Goal: Task Accomplishment & Management: Manage account settings

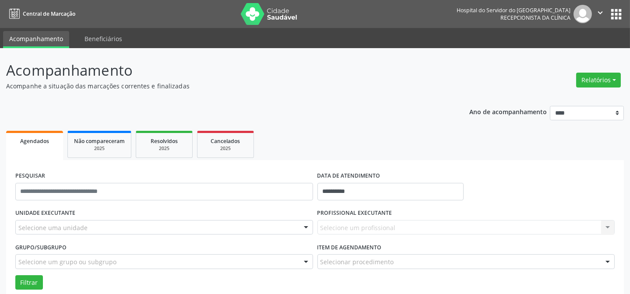
click at [307, 228] on div at bounding box center [306, 228] width 13 height 15
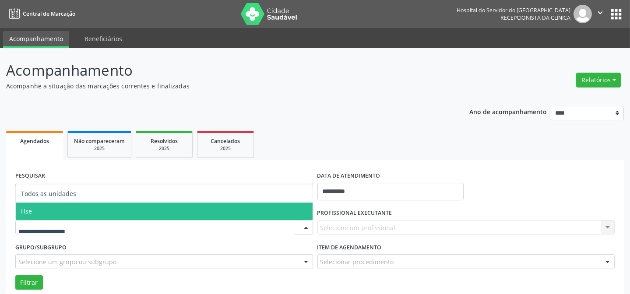
click at [276, 211] on span "Hse" at bounding box center [164, 212] width 297 height 18
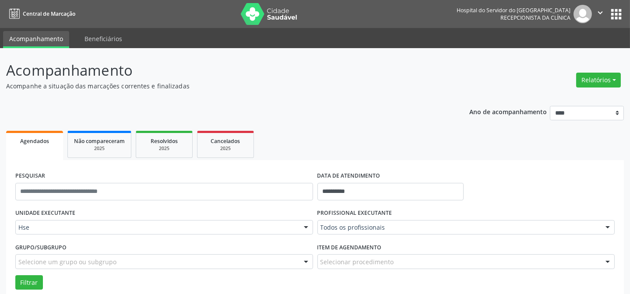
click at [603, 228] on div at bounding box center [607, 228] width 13 height 15
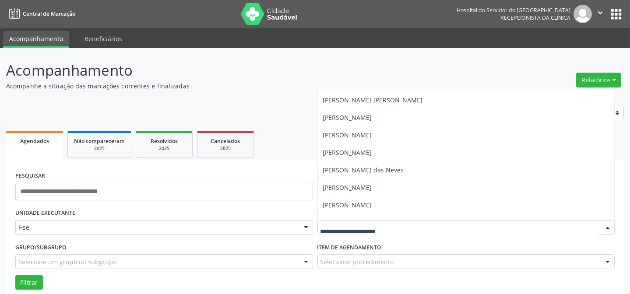
scroll to position [3345, 0]
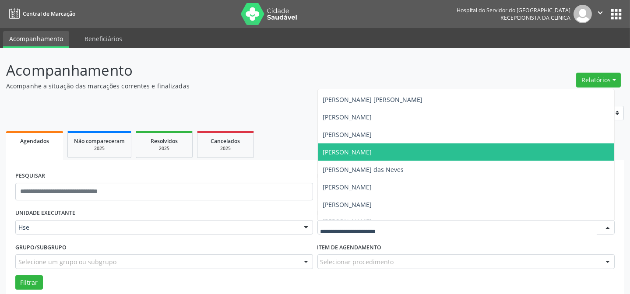
click at [439, 154] on span "[PERSON_NAME]" at bounding box center [466, 153] width 297 height 18
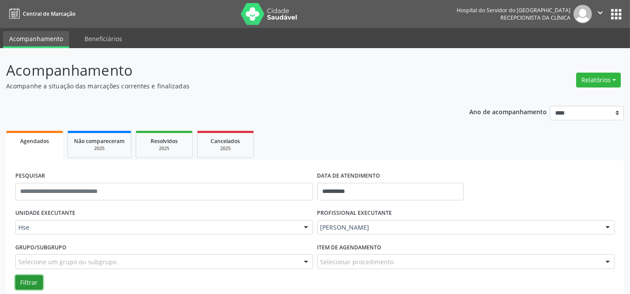
click at [28, 280] on button "Filtrar" at bounding box center [29, 283] width 28 height 15
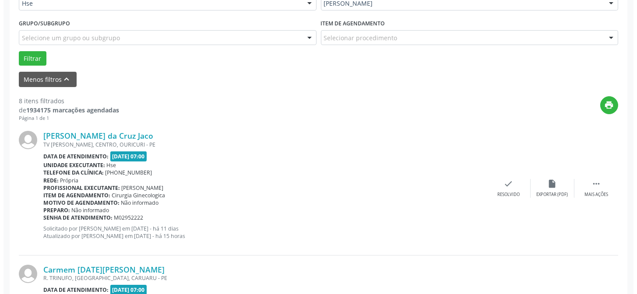
scroll to position [239, 0]
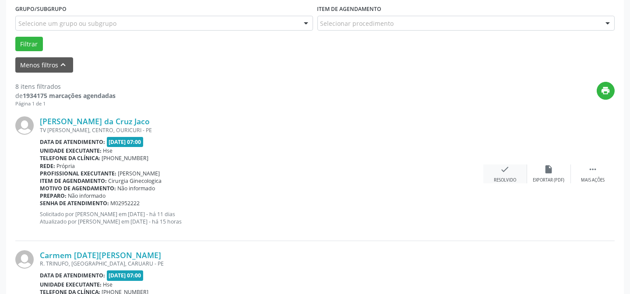
click at [515, 177] on div "Resolvido" at bounding box center [505, 180] width 22 height 6
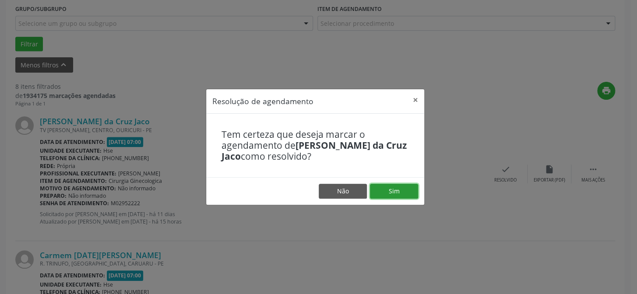
click at [395, 193] on button "Sim" at bounding box center [394, 191] width 48 height 15
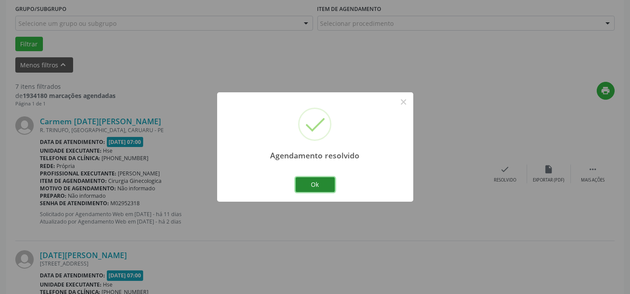
click at [326, 185] on button "Ok" at bounding box center [315, 184] width 39 height 15
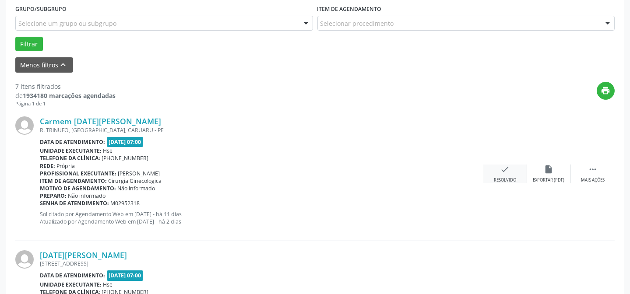
click at [501, 167] on icon "check" at bounding box center [506, 170] width 10 height 10
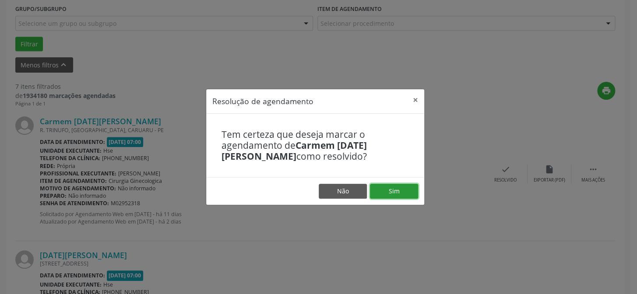
click at [399, 197] on button "Sim" at bounding box center [394, 191] width 48 height 15
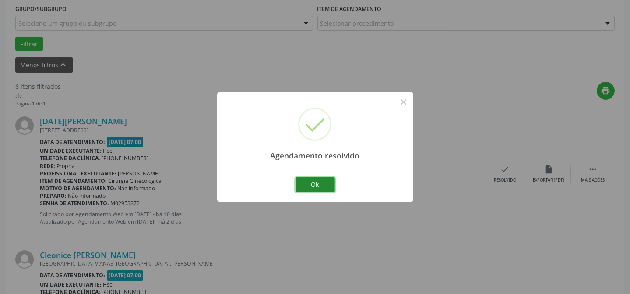
click at [326, 188] on button "Ok" at bounding box center [315, 184] width 39 height 15
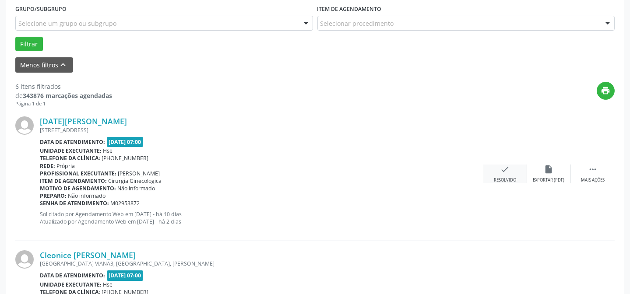
click at [501, 173] on icon "check" at bounding box center [506, 170] width 10 height 10
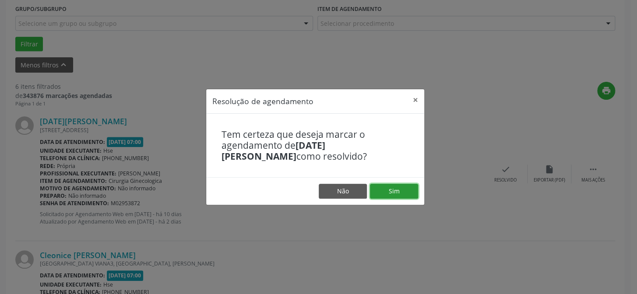
click at [404, 193] on button "Sim" at bounding box center [394, 191] width 48 height 15
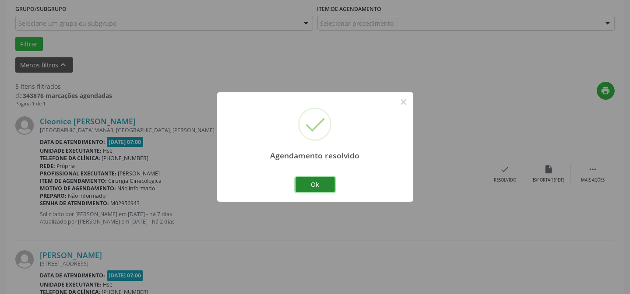
click at [325, 188] on button "Ok" at bounding box center [315, 184] width 39 height 15
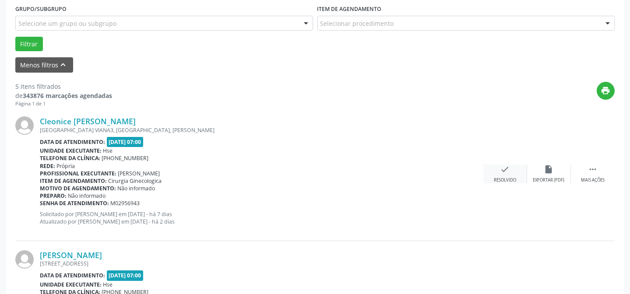
click at [499, 174] on div "check Resolvido" at bounding box center [506, 174] width 44 height 19
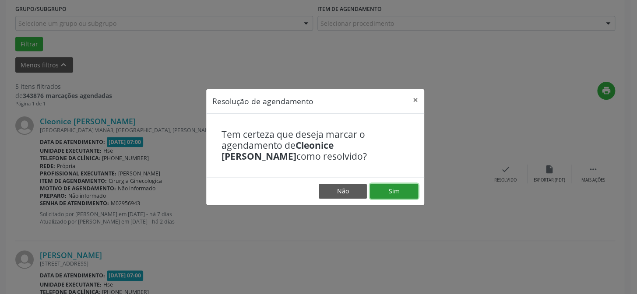
click at [400, 187] on button "Sim" at bounding box center [394, 191] width 48 height 15
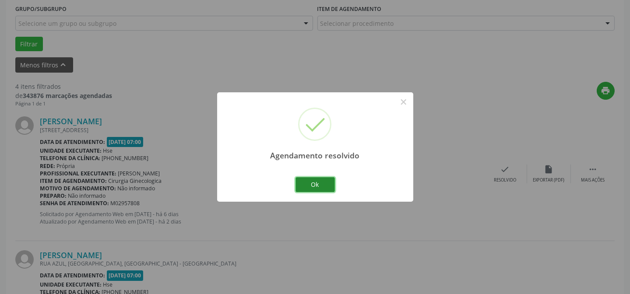
click at [327, 188] on button "Ok" at bounding box center [315, 184] width 39 height 15
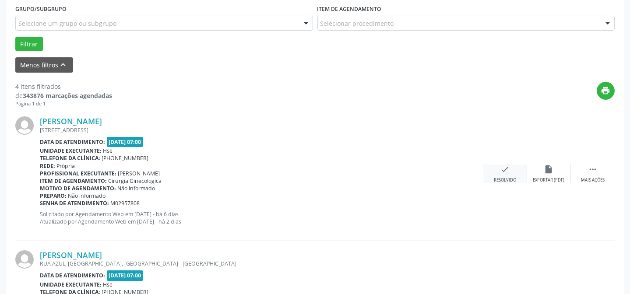
click at [513, 170] on div "check Resolvido" at bounding box center [506, 174] width 44 height 19
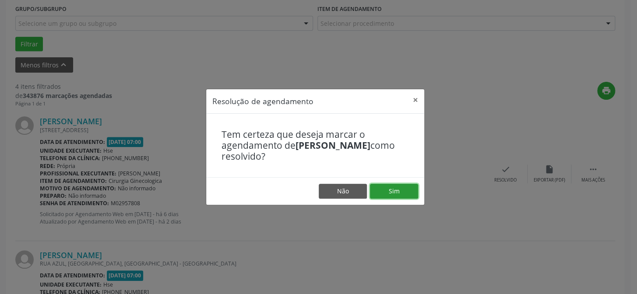
click at [407, 191] on button "Sim" at bounding box center [394, 191] width 48 height 15
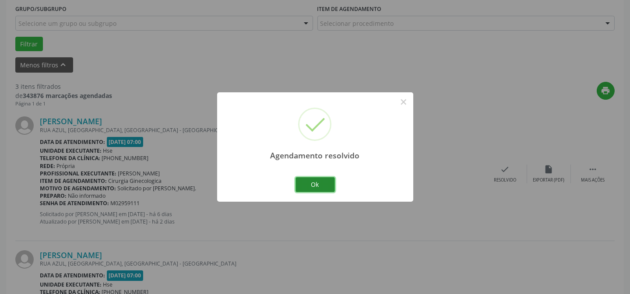
click at [318, 185] on button "Ok" at bounding box center [315, 184] width 39 height 15
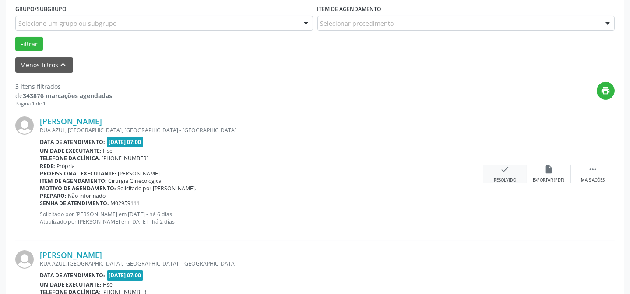
click at [495, 173] on div "check Resolvido" at bounding box center [506, 174] width 44 height 19
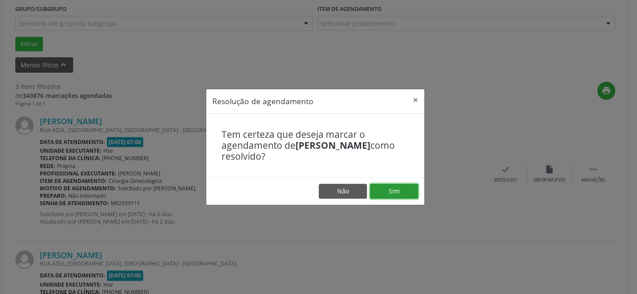
click at [410, 188] on button "Sim" at bounding box center [394, 191] width 48 height 15
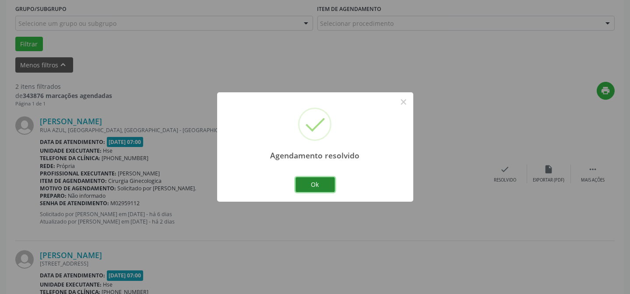
click at [328, 180] on button "Ok" at bounding box center [315, 184] width 39 height 15
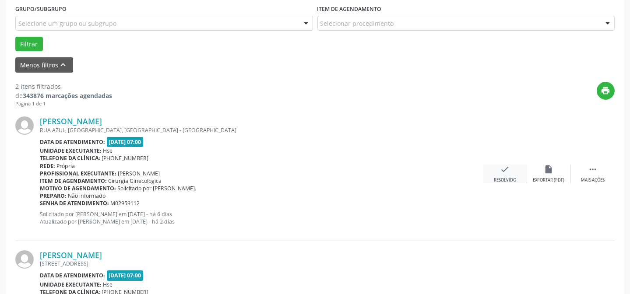
click at [504, 179] on div "Resolvido" at bounding box center [505, 180] width 22 height 6
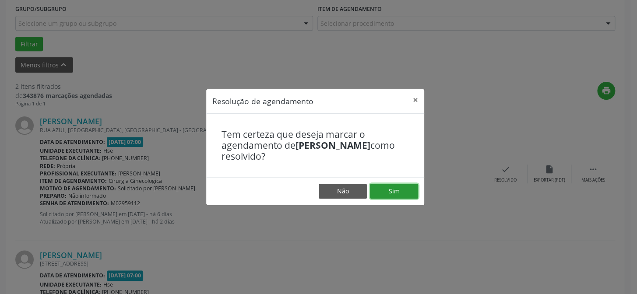
click at [413, 191] on button "Sim" at bounding box center [394, 191] width 48 height 15
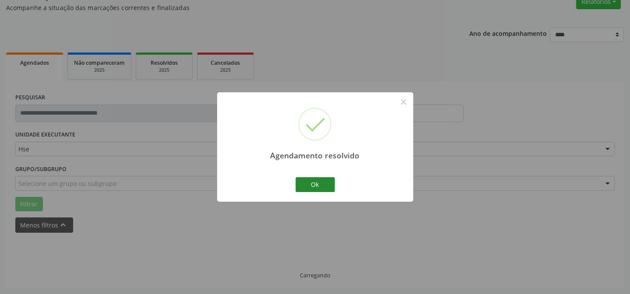
scroll to position [88, 0]
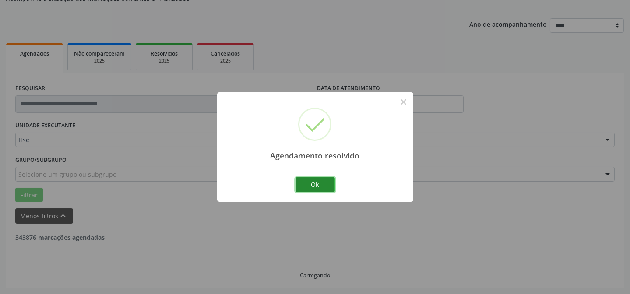
click at [323, 189] on button "Ok" at bounding box center [315, 184] width 39 height 15
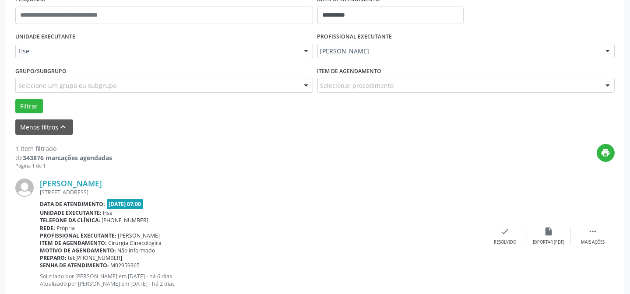
scroll to position [200, 0]
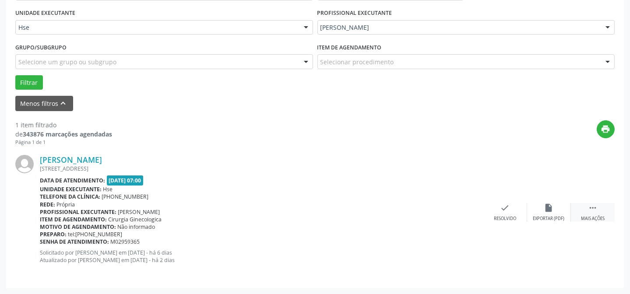
click at [585, 212] on div " Mais ações" at bounding box center [593, 212] width 44 height 19
click at [551, 211] on icon "alarm_off" at bounding box center [550, 208] width 10 height 10
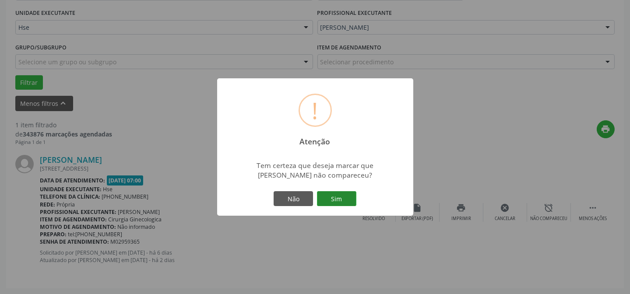
click at [350, 201] on button "Sim" at bounding box center [336, 198] width 39 height 15
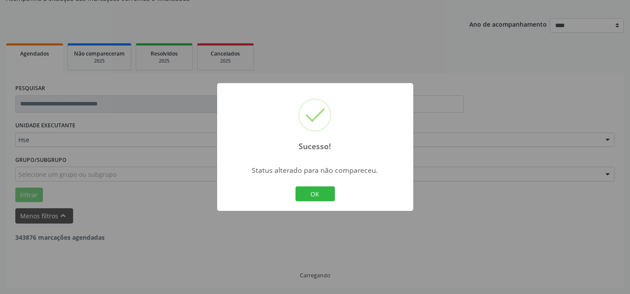
scroll to position [59, 0]
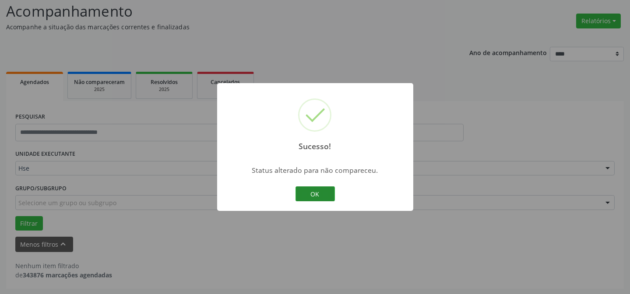
click at [311, 192] on button "OK" at bounding box center [315, 194] width 39 height 15
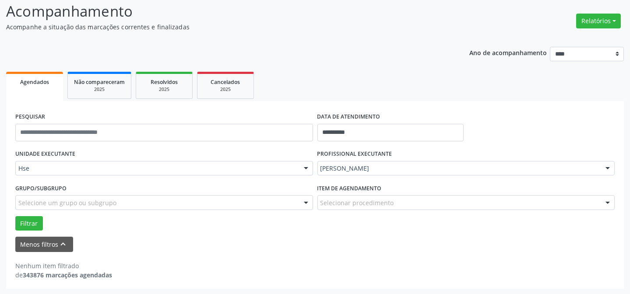
click at [599, 169] on div "[PERSON_NAME]" at bounding box center [467, 168] width 298 height 15
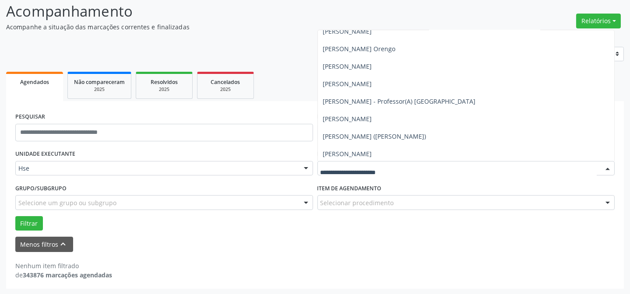
scroll to position [2071, 0]
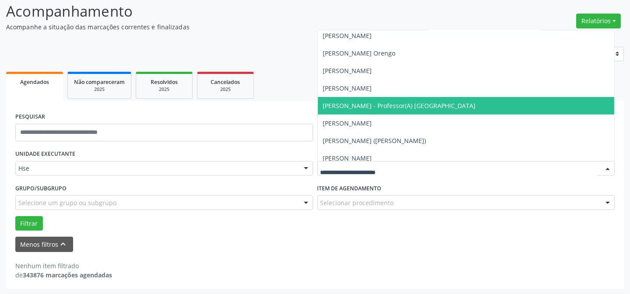
click at [417, 107] on span "[PERSON_NAME] - Professor(A) [GEOGRAPHIC_DATA]" at bounding box center [399, 106] width 153 height 8
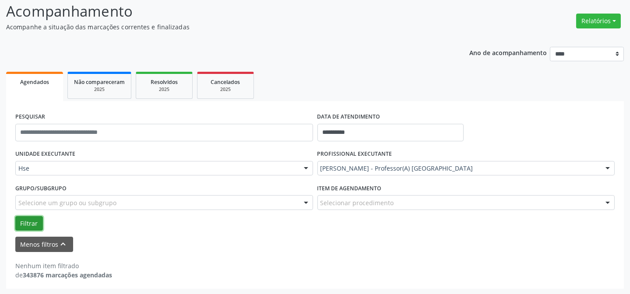
click at [33, 219] on button "Filtrar" at bounding box center [29, 223] width 28 height 15
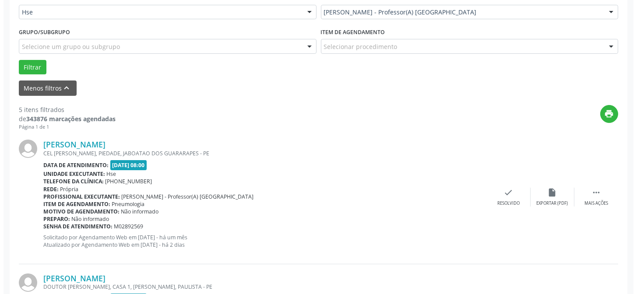
scroll to position [219, 0]
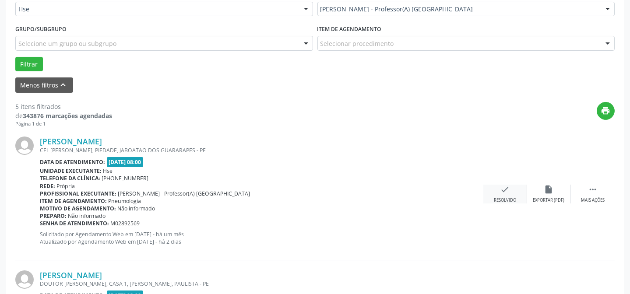
click at [515, 191] on div "check Resolvido" at bounding box center [506, 194] width 44 height 19
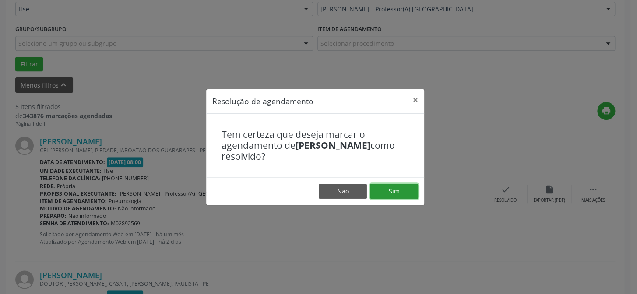
click at [392, 192] on button "Sim" at bounding box center [394, 191] width 48 height 15
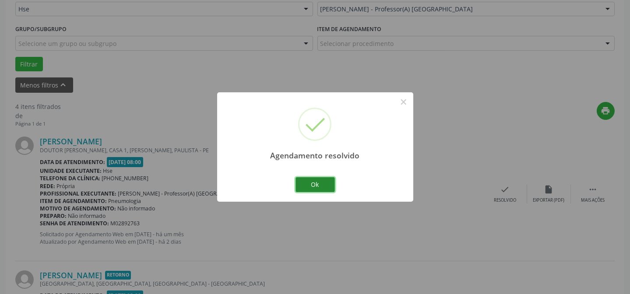
click at [330, 186] on button "Ok" at bounding box center [315, 184] width 39 height 15
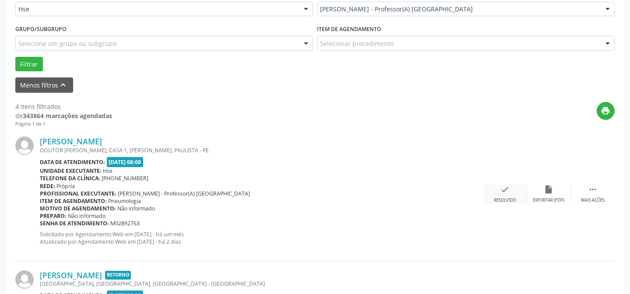
click at [507, 193] on icon "check" at bounding box center [506, 190] width 10 height 10
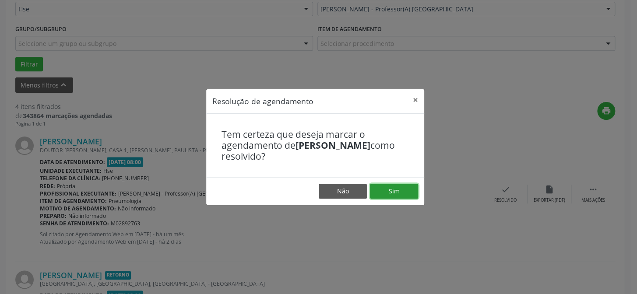
click at [380, 188] on button "Sim" at bounding box center [394, 191] width 48 height 15
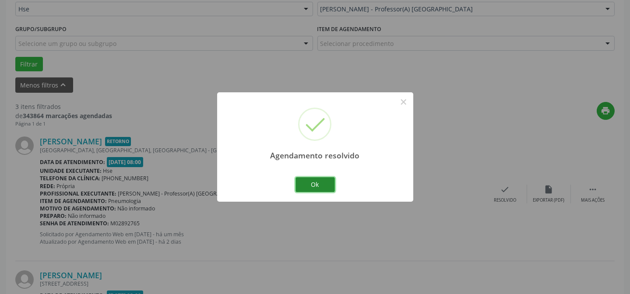
click at [315, 184] on button "Ok" at bounding box center [315, 184] width 39 height 15
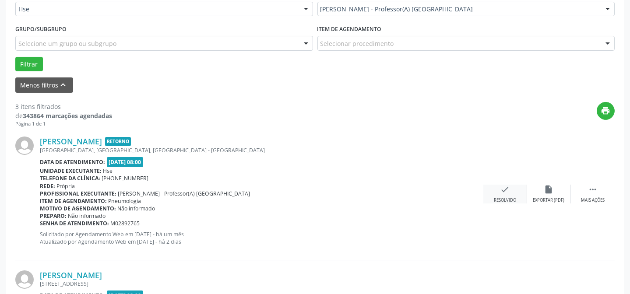
click at [506, 190] on icon "check" at bounding box center [506, 190] width 10 height 10
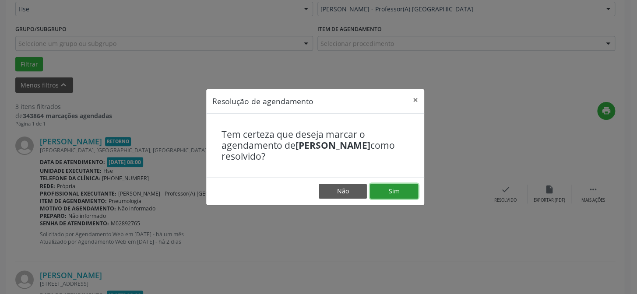
click at [394, 189] on button "Sim" at bounding box center [394, 191] width 48 height 15
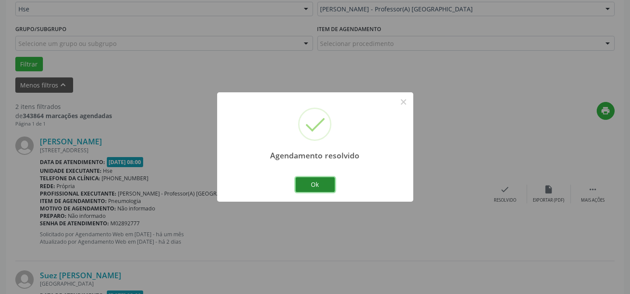
click at [327, 189] on button "Ok" at bounding box center [315, 184] width 39 height 15
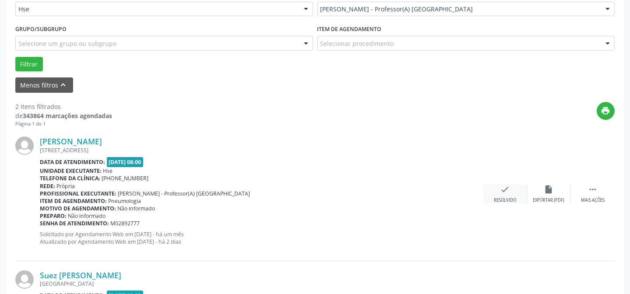
click at [506, 194] on div "check Resolvido" at bounding box center [506, 194] width 44 height 19
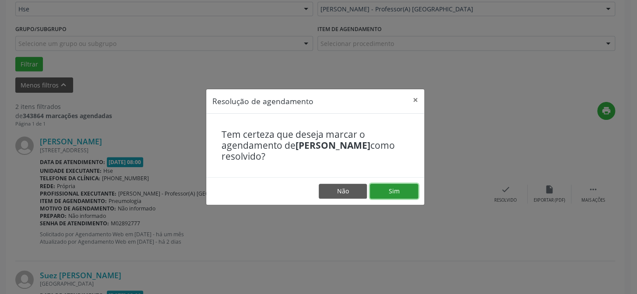
click at [405, 188] on button "Sim" at bounding box center [394, 191] width 48 height 15
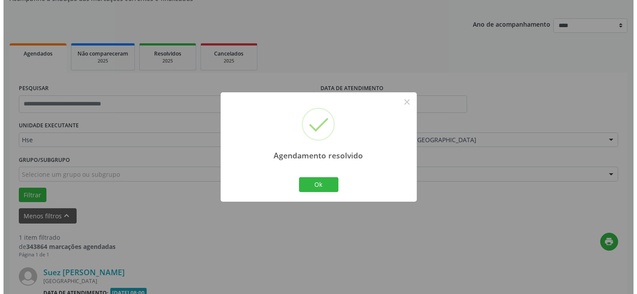
scroll to position [200, 0]
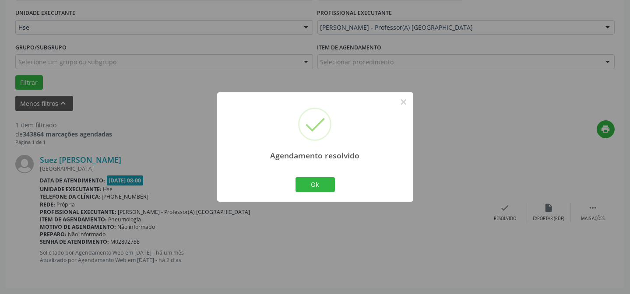
click at [337, 183] on div "Agendamento resolvido × Ok Cancel" at bounding box center [315, 146] width 196 height 109
click at [324, 186] on button "Ok" at bounding box center [315, 184] width 39 height 15
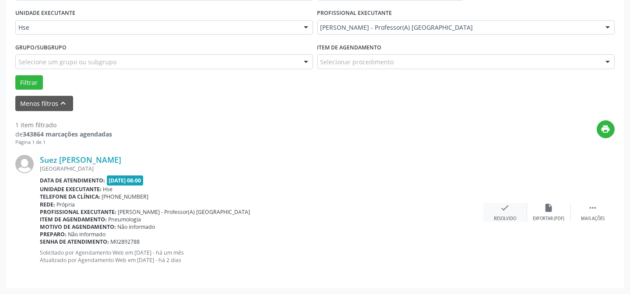
click at [509, 216] on div "Resolvido" at bounding box center [505, 219] width 22 height 6
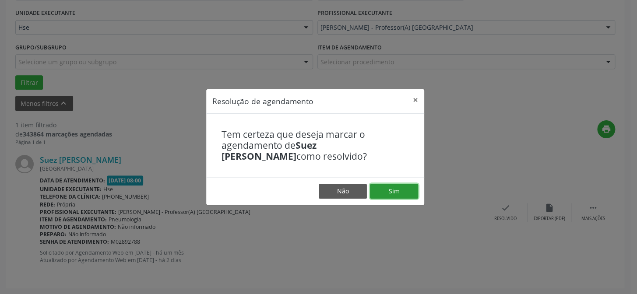
click at [387, 188] on button "Sim" at bounding box center [394, 191] width 48 height 15
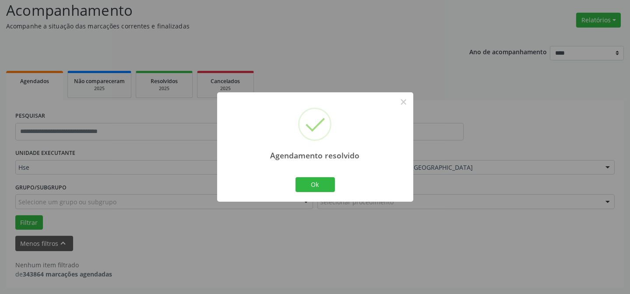
scroll to position [59, 0]
click at [320, 185] on button "Ok" at bounding box center [315, 184] width 39 height 15
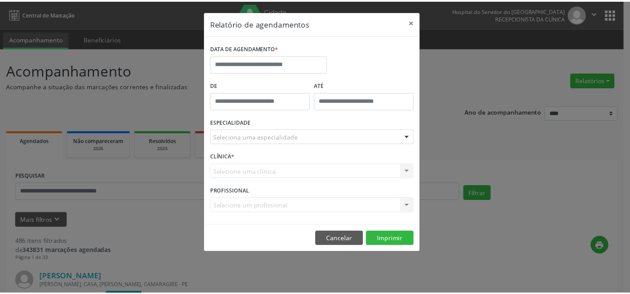
scroll to position [59, 0]
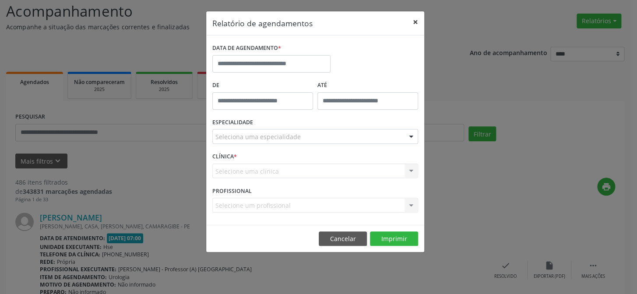
click at [414, 20] on button "×" at bounding box center [416, 21] width 18 height 21
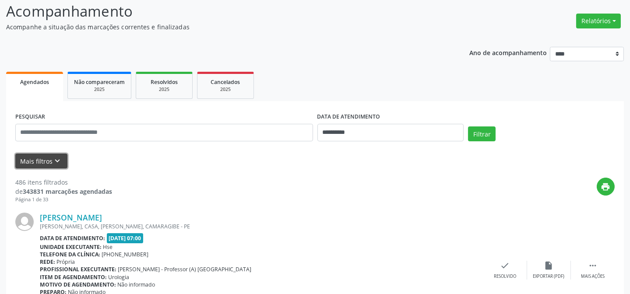
click at [60, 159] on icon "keyboard_arrow_down" at bounding box center [58, 161] width 10 height 10
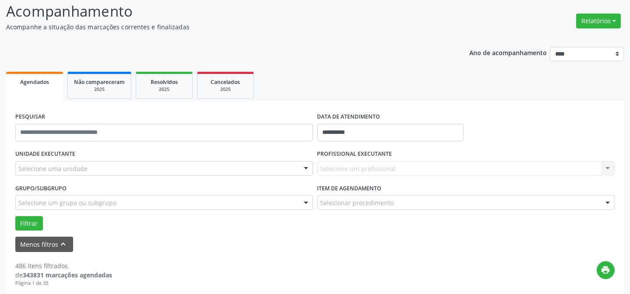
click at [304, 168] on div at bounding box center [306, 169] width 13 height 15
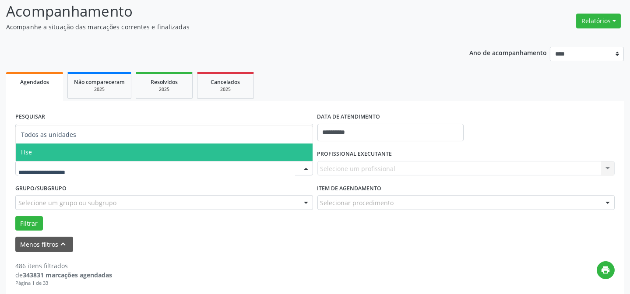
click at [290, 152] on span "Hse" at bounding box center [164, 153] width 297 height 18
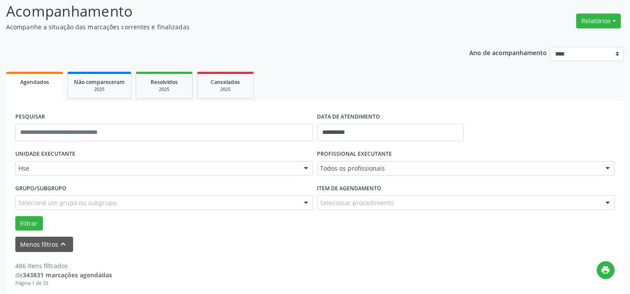
click at [598, 169] on div "Todos os profissionais Todos os profissionais [PERSON_NAME] Interaminense Junio…" at bounding box center [467, 168] width 298 height 15
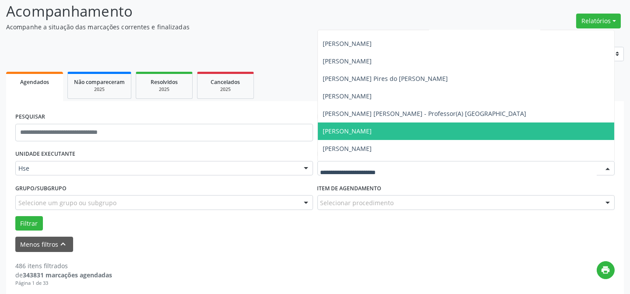
scroll to position [318, 0]
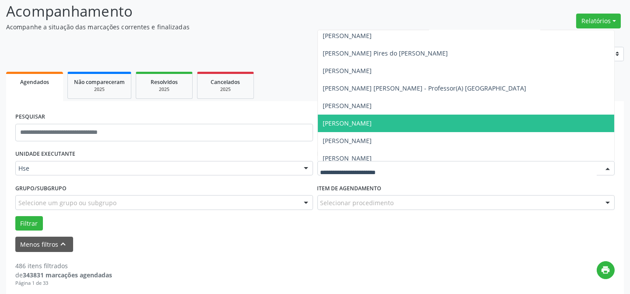
click at [372, 121] on span "[PERSON_NAME]" at bounding box center [347, 123] width 49 height 8
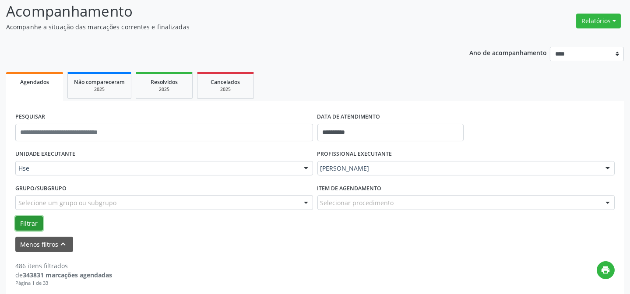
click at [36, 222] on button "Filtrar" at bounding box center [29, 223] width 28 height 15
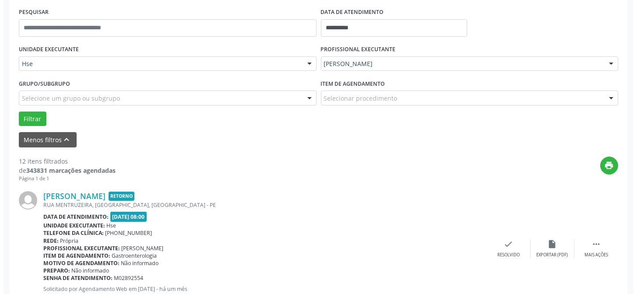
scroll to position [179, 0]
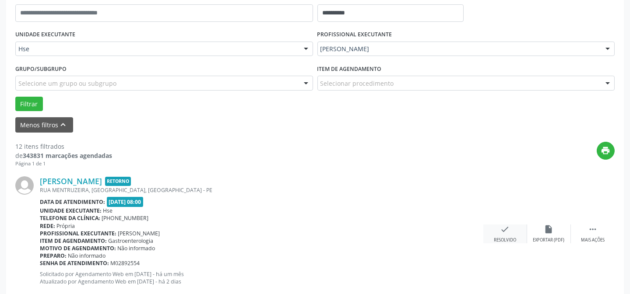
click at [513, 232] on div "check Resolvido" at bounding box center [506, 234] width 44 height 19
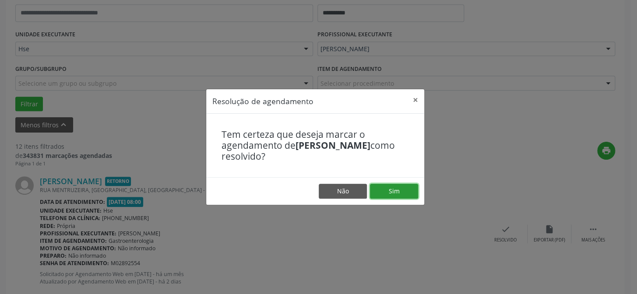
click at [394, 188] on button "Sim" at bounding box center [394, 191] width 48 height 15
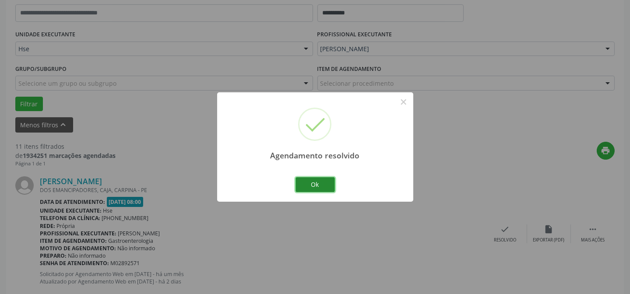
click at [317, 186] on button "Ok" at bounding box center [315, 184] width 39 height 15
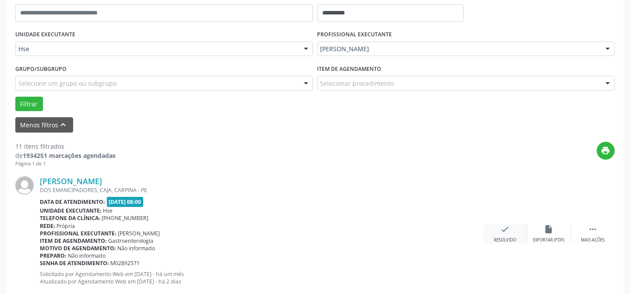
click at [504, 224] on div "[PERSON_NAME] DOS EMANCIPADORES, [GEOGRAPHIC_DATA], [GEOGRAPHIC_DATA] - PE Data…" at bounding box center [315, 234] width 600 height 134
click at [429, 228] on div "Rede: [GEOGRAPHIC_DATA]" at bounding box center [262, 226] width 444 height 7
click at [508, 236] on div "check Resolvido" at bounding box center [506, 234] width 44 height 19
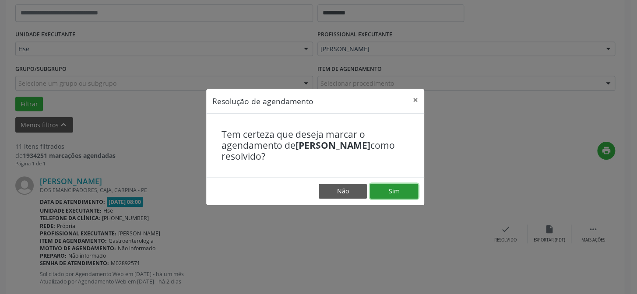
click at [408, 194] on button "Sim" at bounding box center [394, 191] width 48 height 15
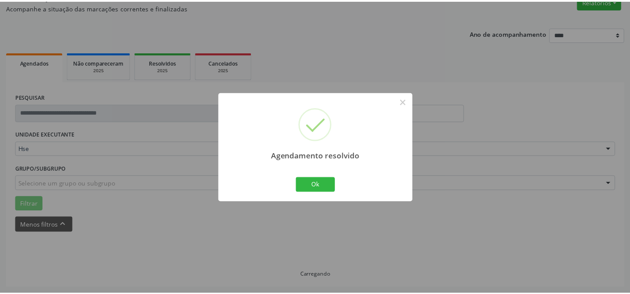
scroll to position [78, 0]
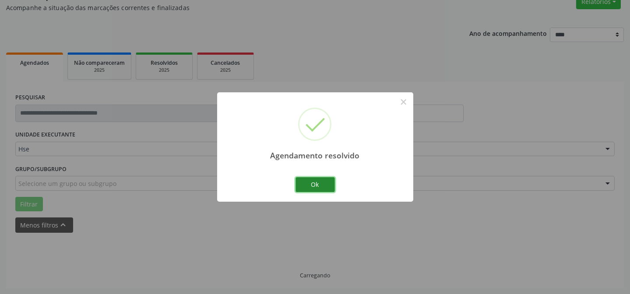
click at [319, 184] on button "Ok" at bounding box center [315, 184] width 39 height 15
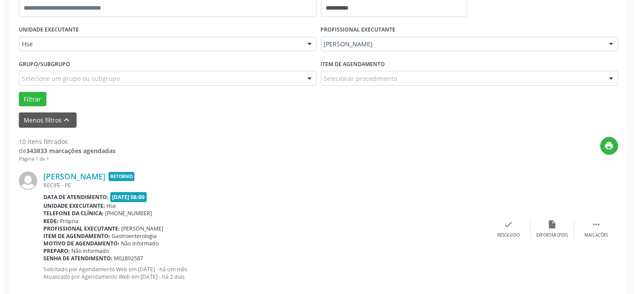
scroll to position [198, 0]
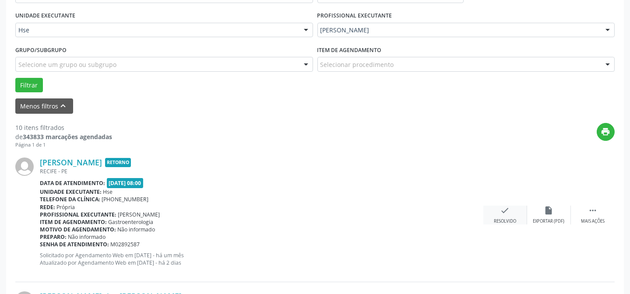
click at [506, 216] on div "check Resolvido" at bounding box center [506, 215] width 44 height 19
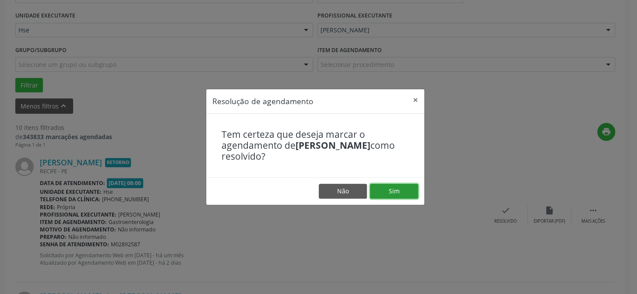
click at [403, 192] on button "Sim" at bounding box center [394, 191] width 48 height 15
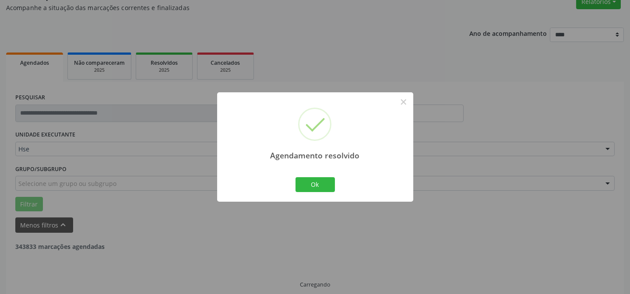
scroll to position [88, 0]
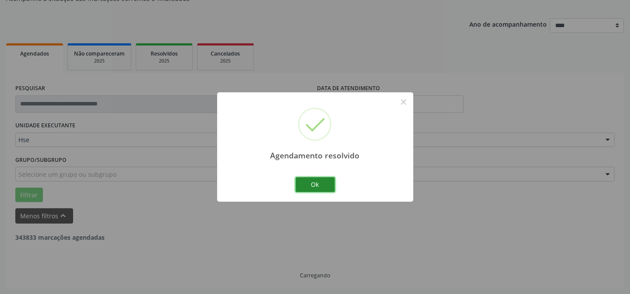
click at [322, 183] on button "Ok" at bounding box center [315, 184] width 39 height 15
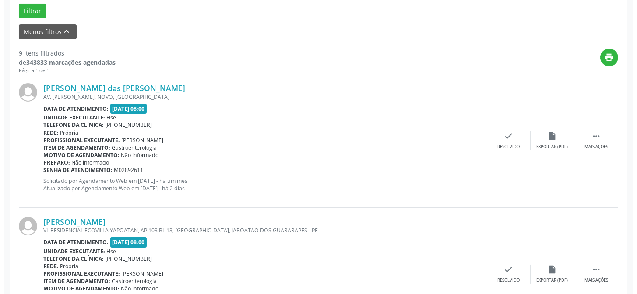
scroll to position [287, 0]
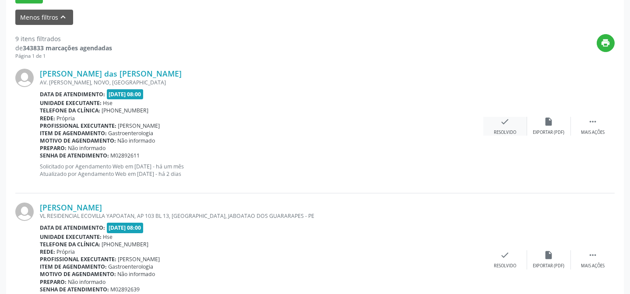
click at [509, 122] on icon "check" at bounding box center [506, 122] width 10 height 10
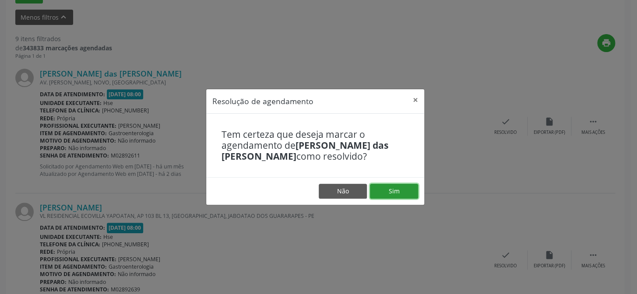
click at [398, 195] on button "Sim" at bounding box center [394, 191] width 48 height 15
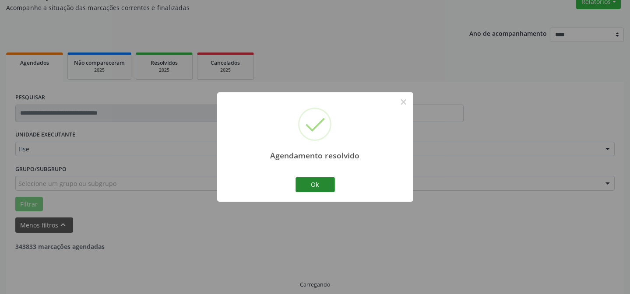
scroll to position [88, 0]
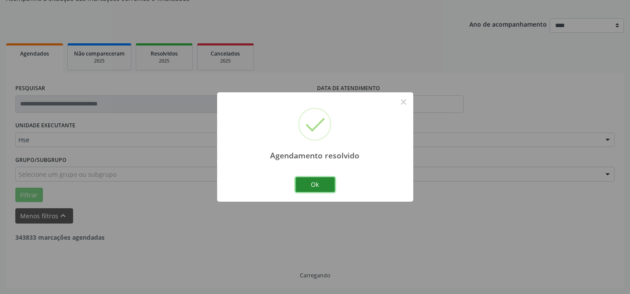
click at [325, 188] on button "Ok" at bounding box center [315, 184] width 39 height 15
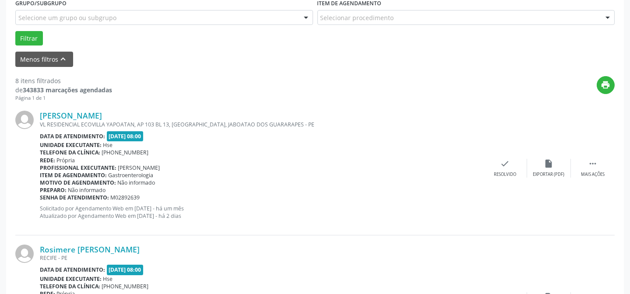
scroll to position [247, 0]
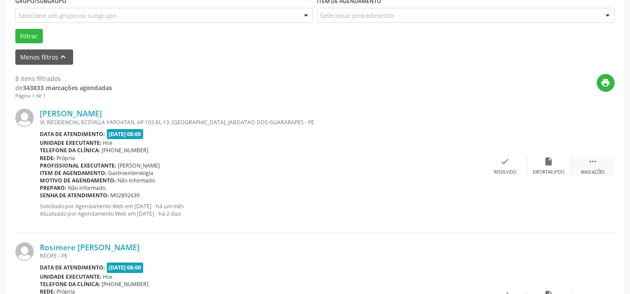
click at [588, 166] on icon "" at bounding box center [593, 162] width 10 height 10
click at [548, 170] on div "Não compareceu" at bounding box center [549, 173] width 37 height 6
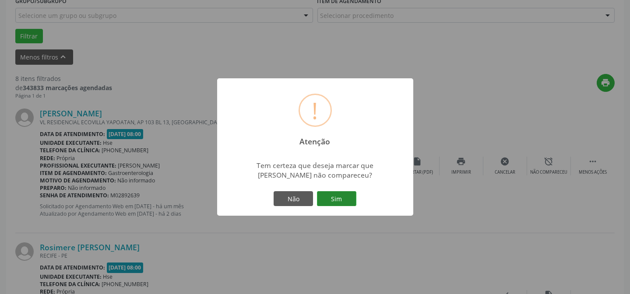
click at [333, 200] on button "Sim" at bounding box center [336, 198] width 39 height 15
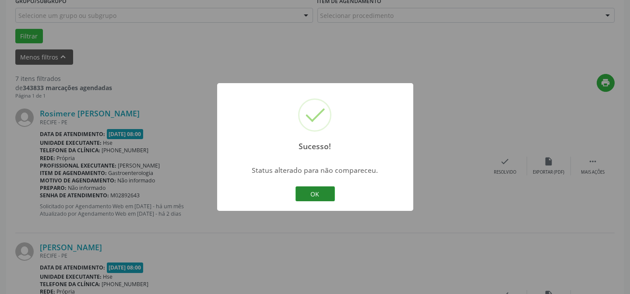
click at [321, 194] on button "OK" at bounding box center [315, 194] width 39 height 15
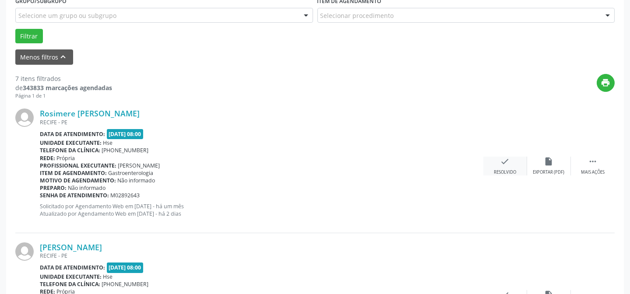
click at [505, 168] on div "check Resolvido" at bounding box center [506, 166] width 44 height 19
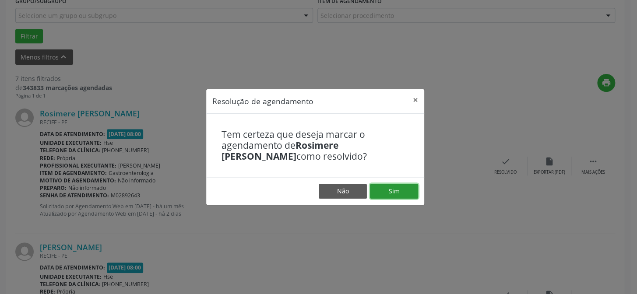
click at [396, 188] on button "Sim" at bounding box center [394, 191] width 48 height 15
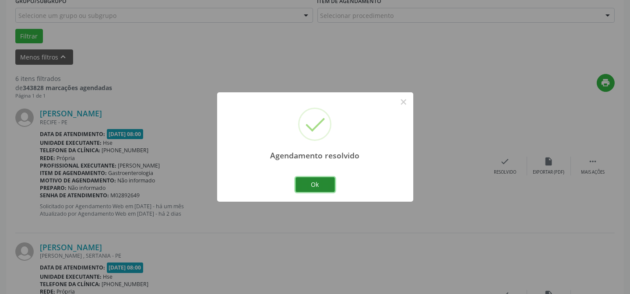
click at [321, 181] on button "Ok" at bounding box center [315, 184] width 39 height 15
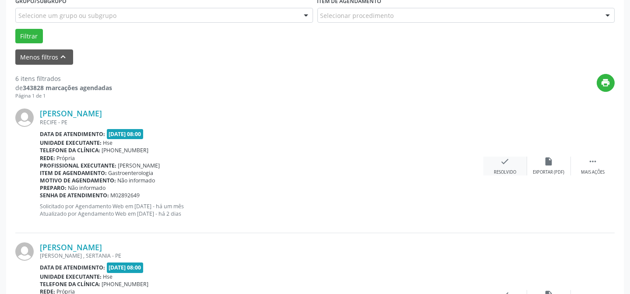
click at [499, 161] on div "check Resolvido" at bounding box center [506, 166] width 44 height 19
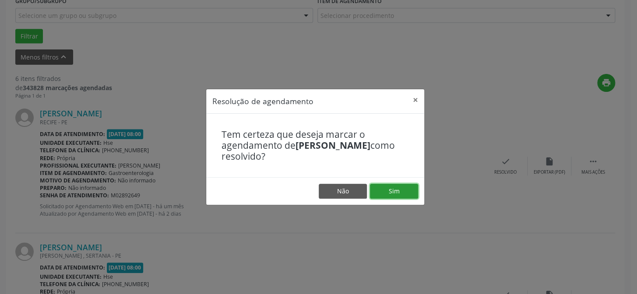
click at [385, 186] on button "Sim" at bounding box center [394, 191] width 48 height 15
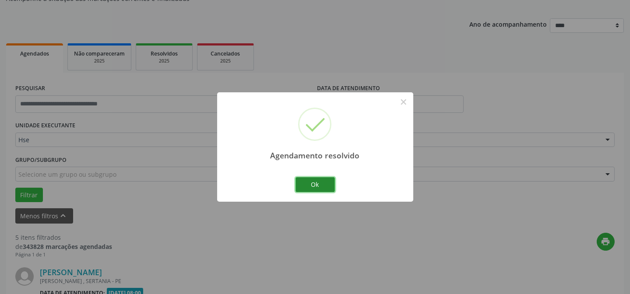
click at [324, 185] on button "Ok" at bounding box center [315, 184] width 39 height 15
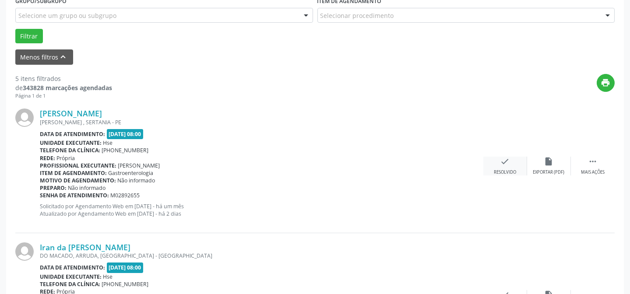
click at [511, 167] on div "check Resolvido" at bounding box center [506, 166] width 44 height 19
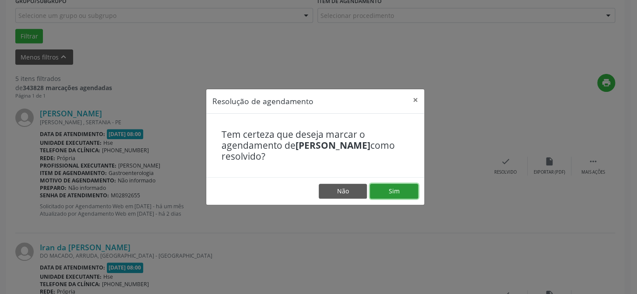
click at [409, 190] on button "Sim" at bounding box center [394, 191] width 48 height 15
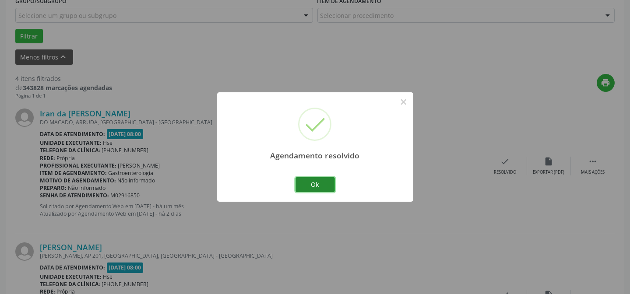
click at [331, 186] on button "Ok" at bounding box center [315, 184] width 39 height 15
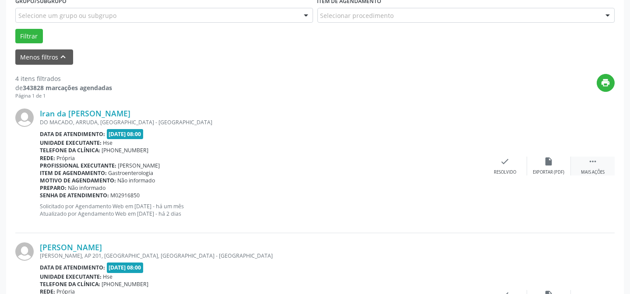
click at [593, 162] on icon "" at bounding box center [593, 162] width 10 height 10
click at [536, 168] on div "alarm_off Não compareceu" at bounding box center [549, 166] width 44 height 19
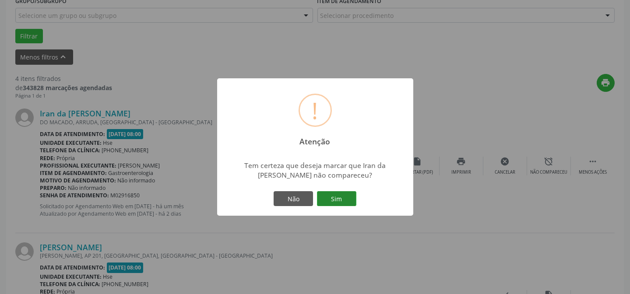
click at [336, 195] on button "Sim" at bounding box center [336, 198] width 39 height 15
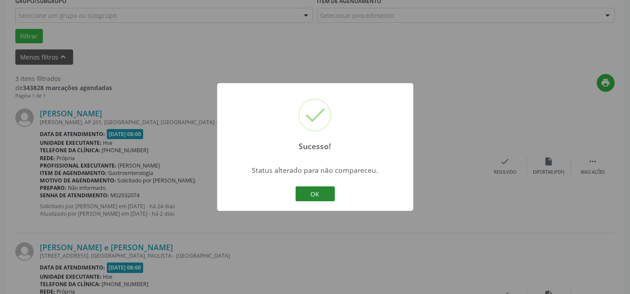
click at [325, 196] on button "OK" at bounding box center [315, 194] width 39 height 15
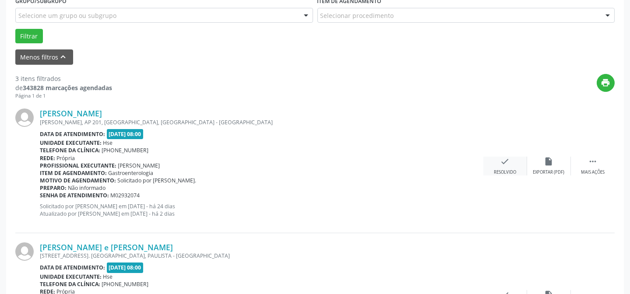
click at [499, 170] on div "Resolvido" at bounding box center [505, 173] width 22 height 6
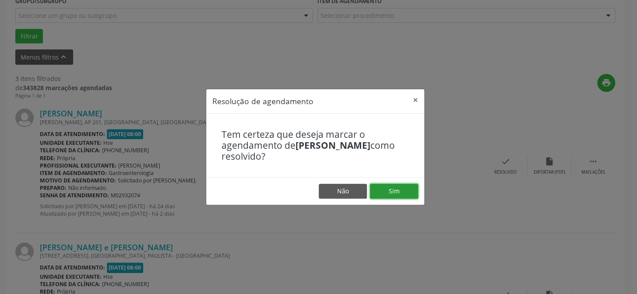
click at [399, 187] on button "Sim" at bounding box center [394, 191] width 48 height 15
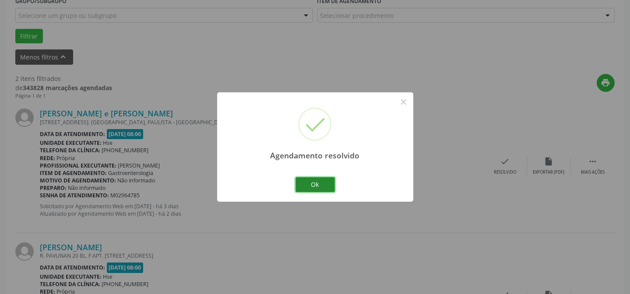
click at [324, 187] on button "Ok" at bounding box center [315, 184] width 39 height 15
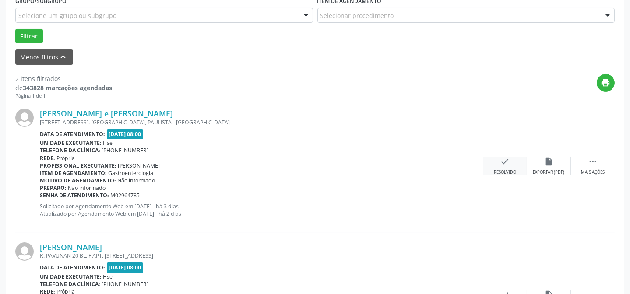
click at [504, 164] on icon "check" at bounding box center [506, 162] width 10 height 10
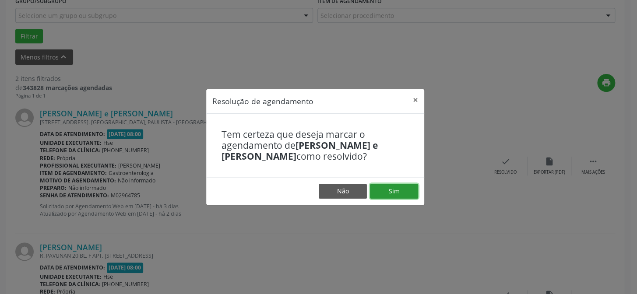
click at [409, 191] on button "Sim" at bounding box center [394, 191] width 48 height 15
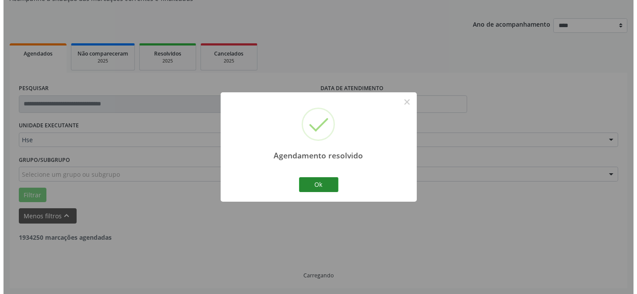
scroll to position [200, 0]
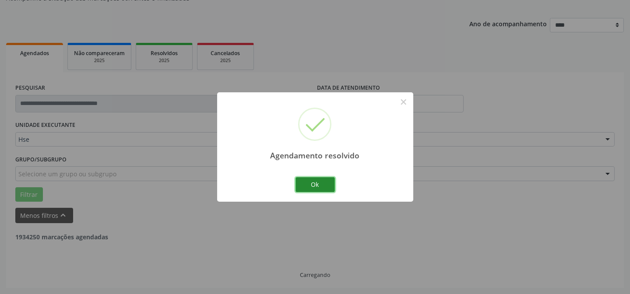
click at [311, 182] on button "Ok" at bounding box center [315, 184] width 39 height 15
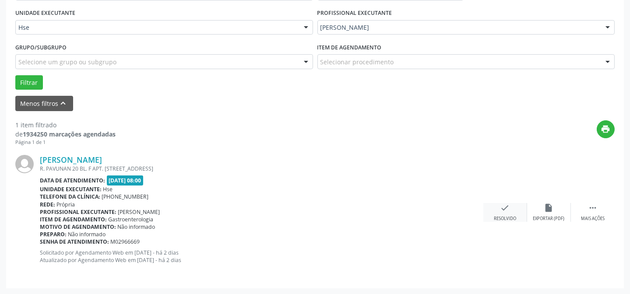
click at [512, 216] on div "Resolvido" at bounding box center [505, 219] width 22 height 6
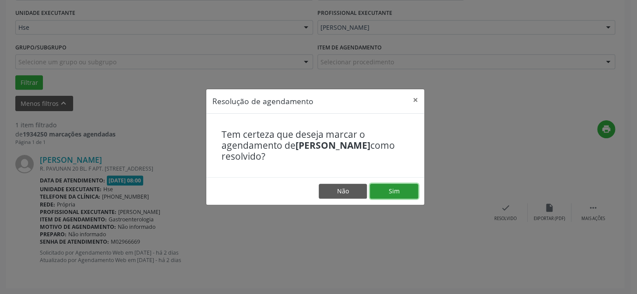
click at [401, 191] on button "Sim" at bounding box center [394, 191] width 48 height 15
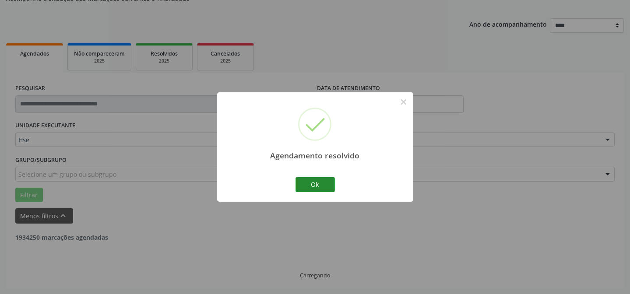
scroll to position [59, 0]
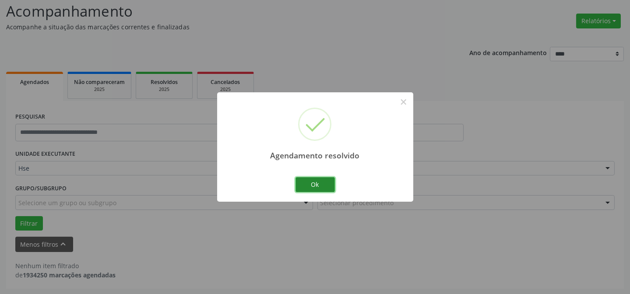
click at [316, 187] on button "Ok" at bounding box center [315, 184] width 39 height 15
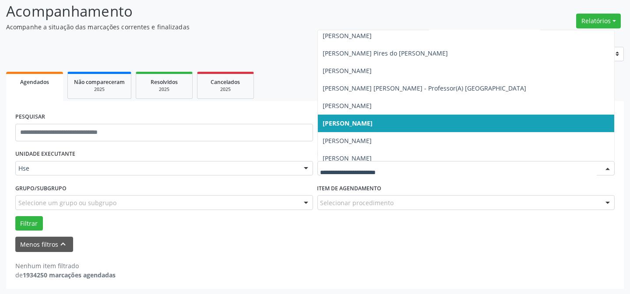
click at [601, 167] on div at bounding box center [607, 169] width 13 height 15
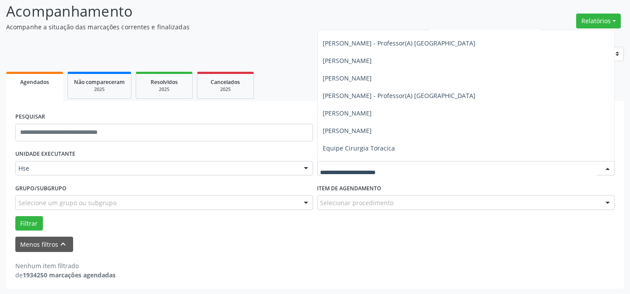
scroll to position [1433, 0]
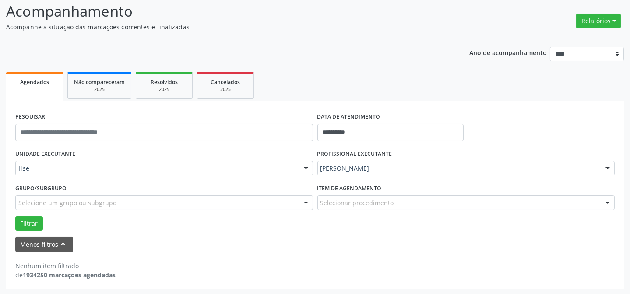
click at [606, 175] on div "[PERSON_NAME] Todos os profissionais [PERSON_NAME] Interaminense Junior [PERSON…" at bounding box center [467, 168] width 298 height 15
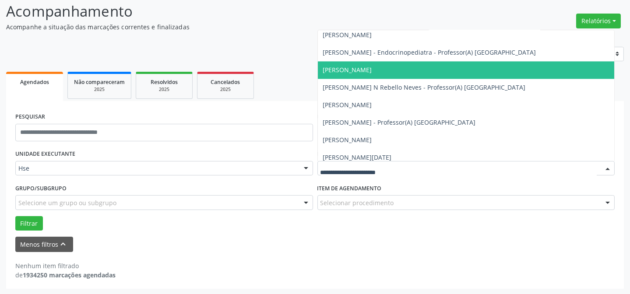
scroll to position [4580, 0]
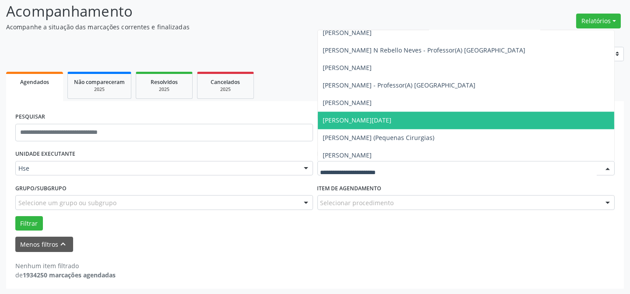
click at [396, 119] on span "[PERSON_NAME][DATE]" at bounding box center [466, 121] width 297 height 18
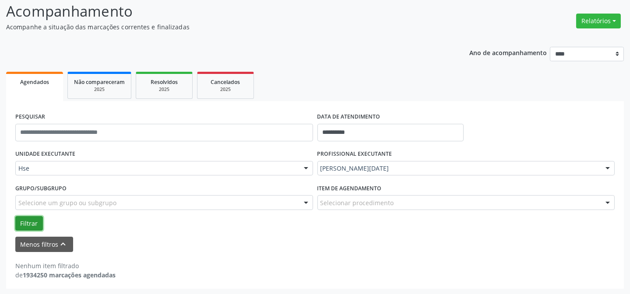
click at [37, 223] on button "Filtrar" at bounding box center [29, 223] width 28 height 15
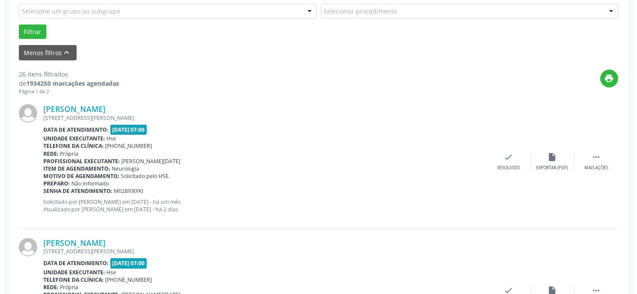
scroll to position [258, 0]
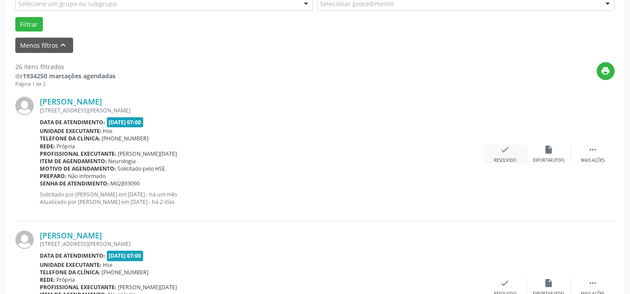
click at [501, 146] on icon "check" at bounding box center [506, 150] width 10 height 10
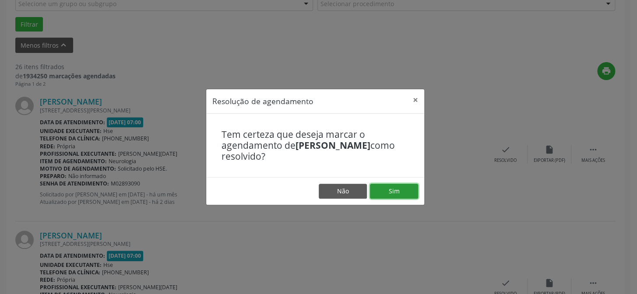
click at [396, 195] on button "Sim" at bounding box center [394, 191] width 48 height 15
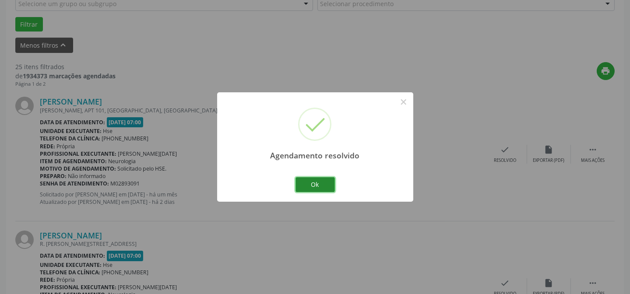
click at [320, 184] on button "Ok" at bounding box center [315, 184] width 39 height 15
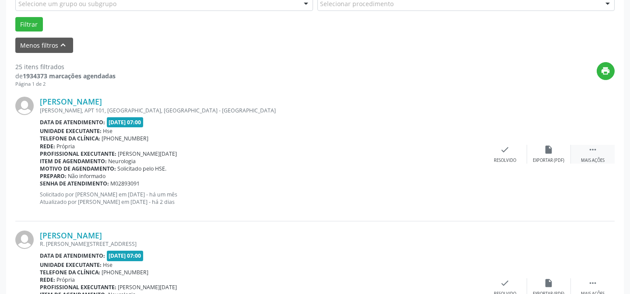
click at [598, 151] on icon "" at bounding box center [593, 150] width 10 height 10
click at [552, 154] on div "alarm_off Não compareceu" at bounding box center [549, 154] width 44 height 19
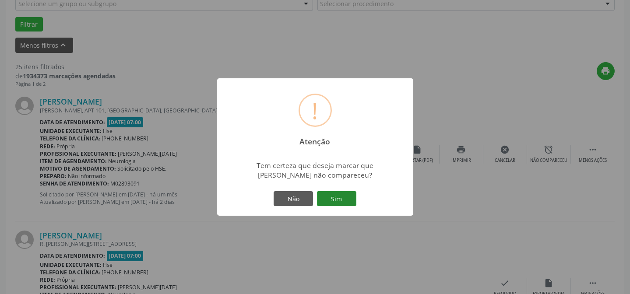
click at [342, 198] on button "Sim" at bounding box center [336, 198] width 39 height 15
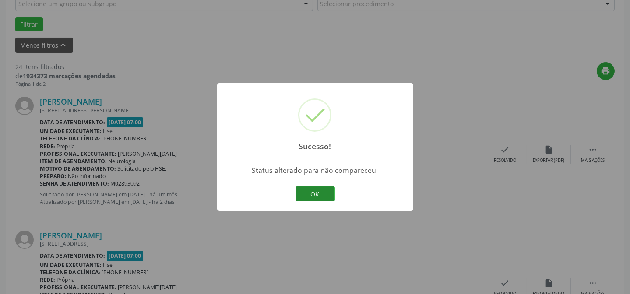
click at [315, 193] on button "OK" at bounding box center [315, 194] width 39 height 15
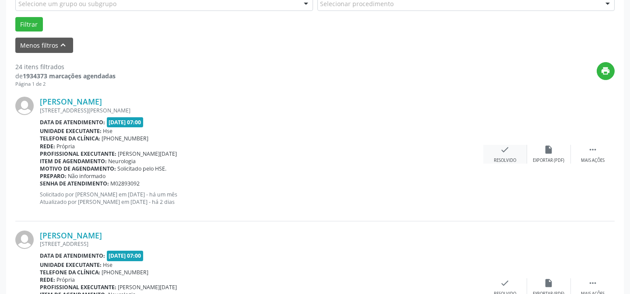
click at [505, 162] on div "Resolvido" at bounding box center [505, 161] width 22 height 6
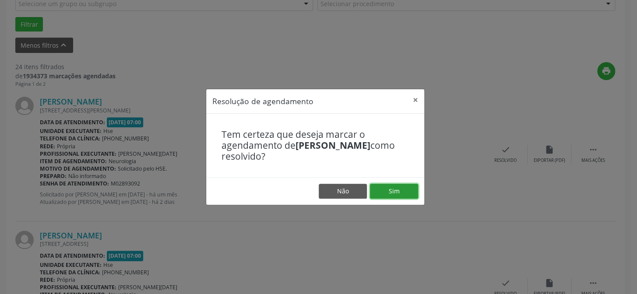
click at [399, 192] on button "Sim" at bounding box center [394, 191] width 48 height 15
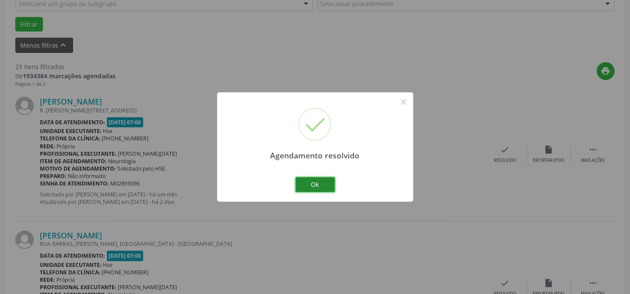
click at [315, 184] on button "Ok" at bounding box center [315, 184] width 39 height 15
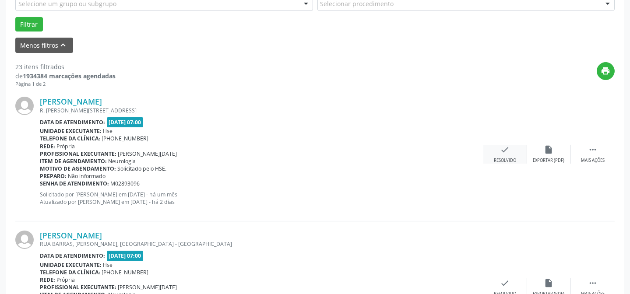
click at [495, 153] on div "check Resolvido" at bounding box center [506, 154] width 44 height 19
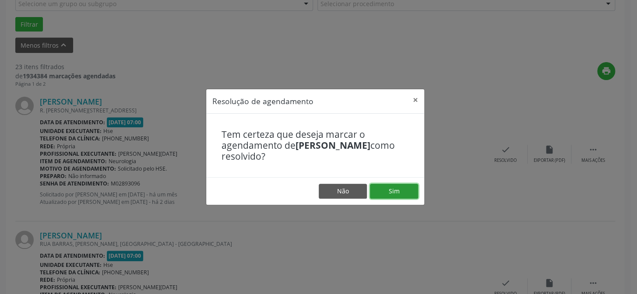
click at [395, 189] on button "Sim" at bounding box center [394, 191] width 48 height 15
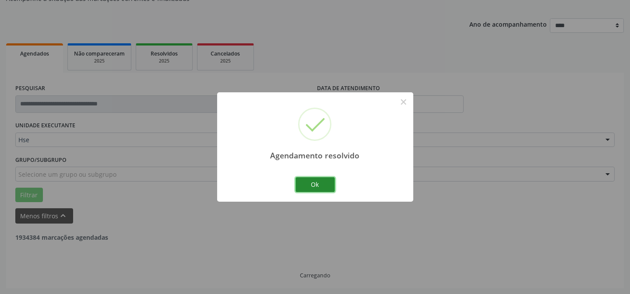
click at [316, 185] on button "Ok" at bounding box center [315, 184] width 39 height 15
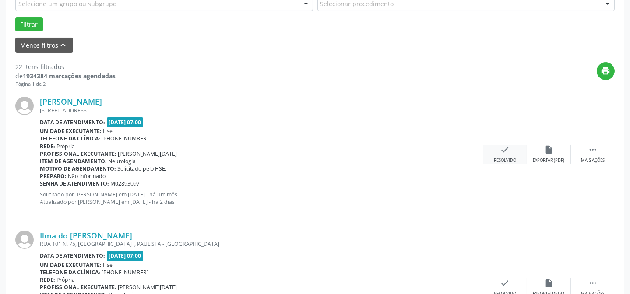
click at [503, 152] on icon "check" at bounding box center [506, 150] width 10 height 10
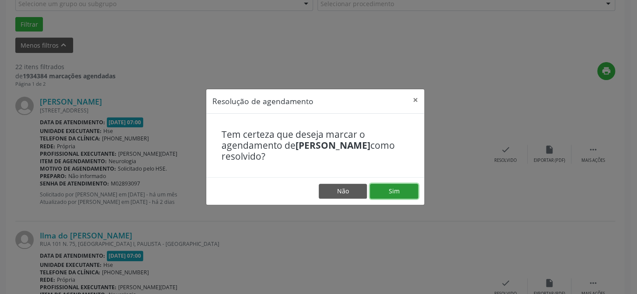
click at [388, 190] on button "Sim" at bounding box center [394, 191] width 48 height 15
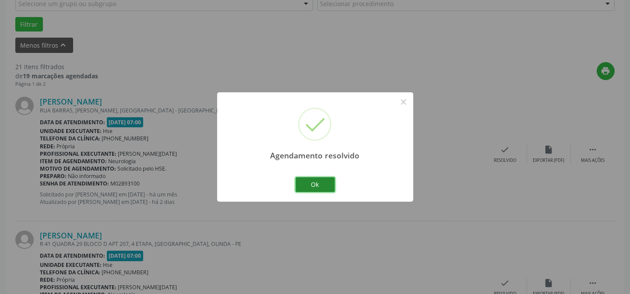
click at [300, 181] on button "Ok" at bounding box center [315, 184] width 39 height 15
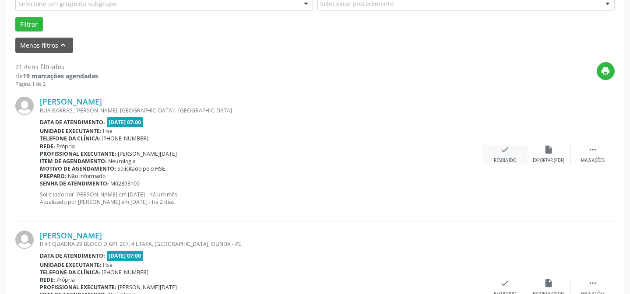
click at [509, 158] on div "Resolvido" at bounding box center [505, 161] width 22 height 6
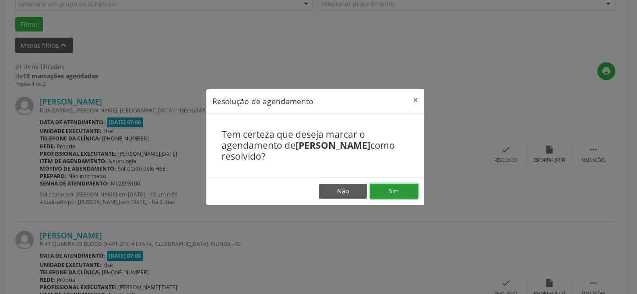
click at [407, 188] on button "Sim" at bounding box center [394, 191] width 48 height 15
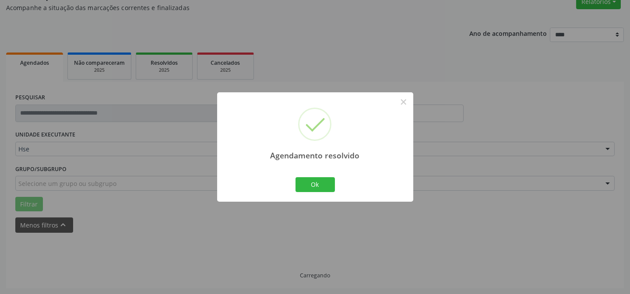
scroll to position [88, 0]
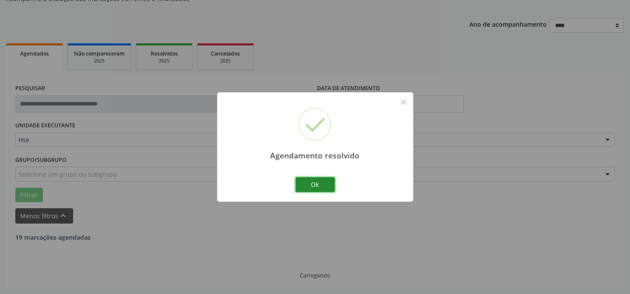
click at [327, 180] on button "Ok" at bounding box center [315, 184] width 39 height 15
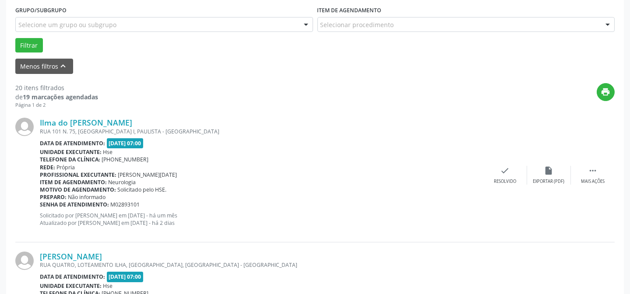
scroll to position [247, 0]
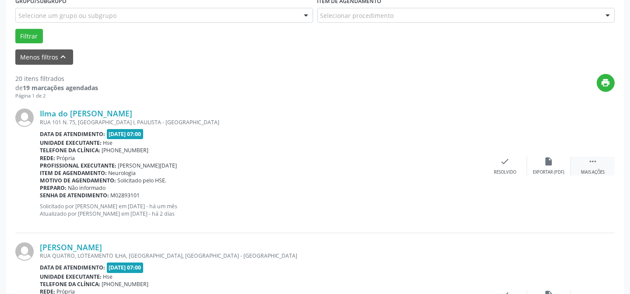
click at [600, 164] on div " Mais ações" at bounding box center [593, 166] width 44 height 19
click at [552, 171] on div "Não compareceu" at bounding box center [549, 173] width 37 height 6
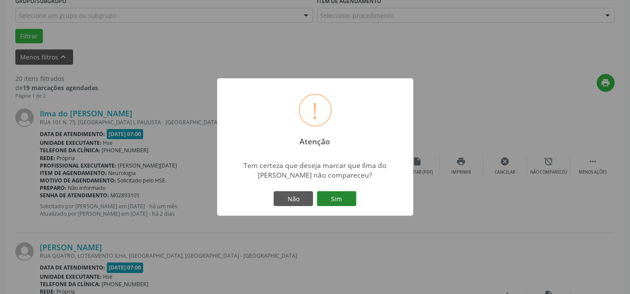
click at [346, 199] on button "Sim" at bounding box center [336, 198] width 39 height 15
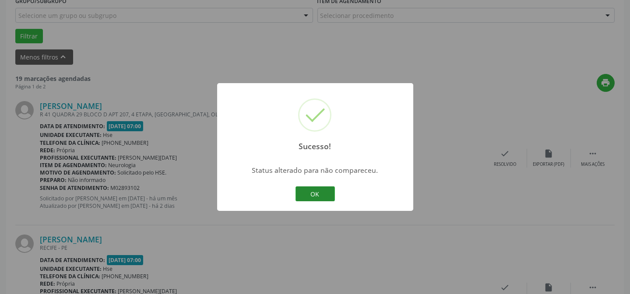
click at [326, 197] on button "OK" at bounding box center [315, 194] width 39 height 15
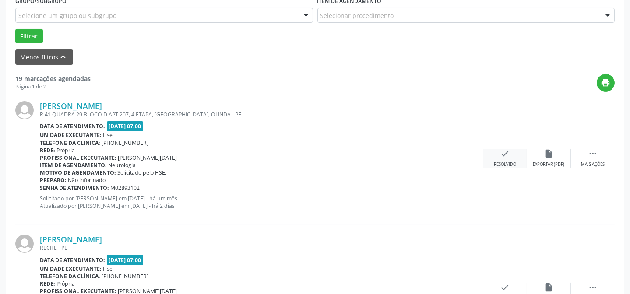
click at [504, 163] on div "Resolvido" at bounding box center [505, 165] width 22 height 6
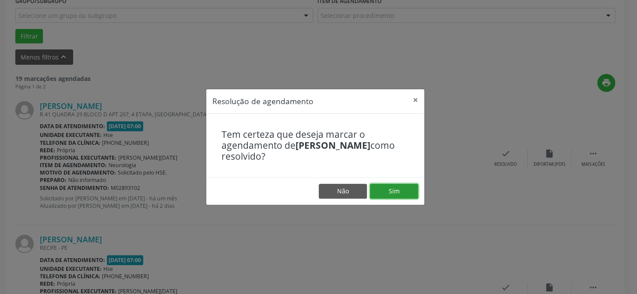
click at [393, 192] on button "Sim" at bounding box center [394, 191] width 48 height 15
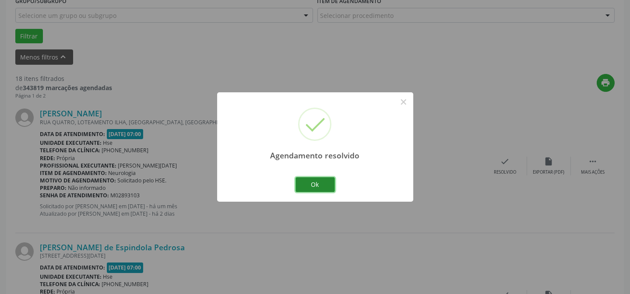
click at [320, 186] on button "Ok" at bounding box center [315, 184] width 39 height 15
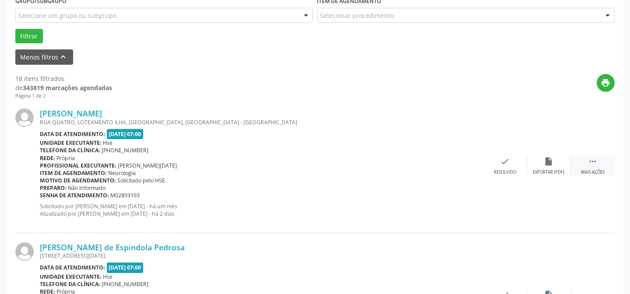
click at [596, 161] on icon "" at bounding box center [593, 162] width 10 height 10
click at [552, 161] on icon "alarm_off" at bounding box center [550, 162] width 10 height 10
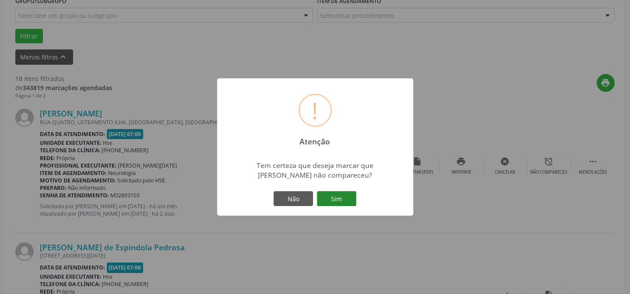
click at [337, 198] on button "Sim" at bounding box center [336, 198] width 39 height 15
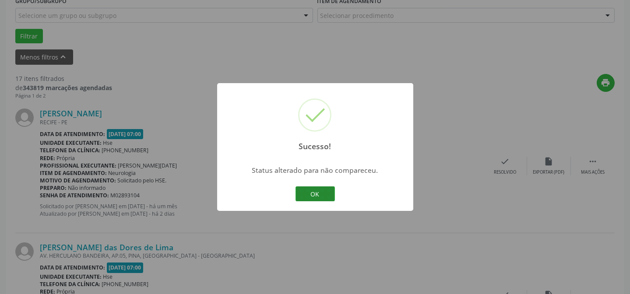
click at [328, 197] on button "OK" at bounding box center [315, 194] width 39 height 15
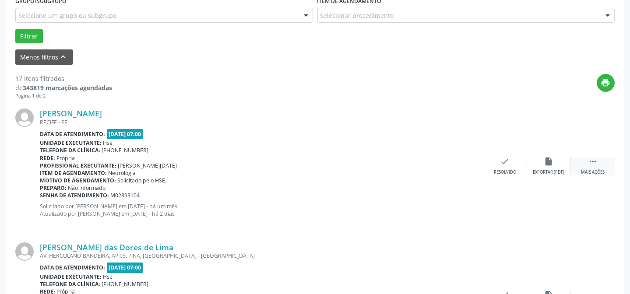
click at [592, 162] on icon "" at bounding box center [593, 162] width 10 height 10
click at [537, 167] on div "alarm_off Não compareceu" at bounding box center [549, 166] width 44 height 19
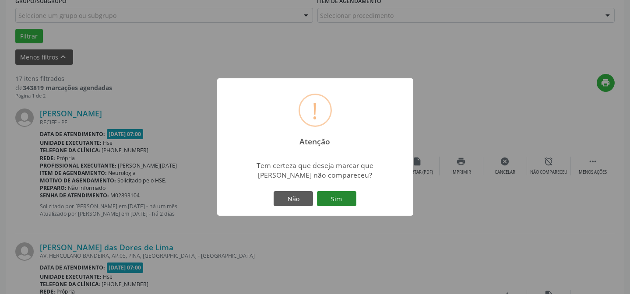
click at [324, 198] on button "Sim" at bounding box center [336, 198] width 39 height 15
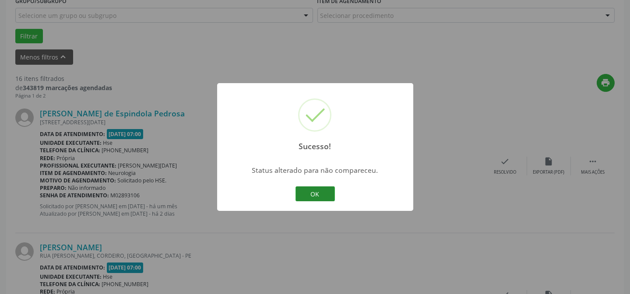
click at [329, 198] on button "OK" at bounding box center [315, 194] width 39 height 15
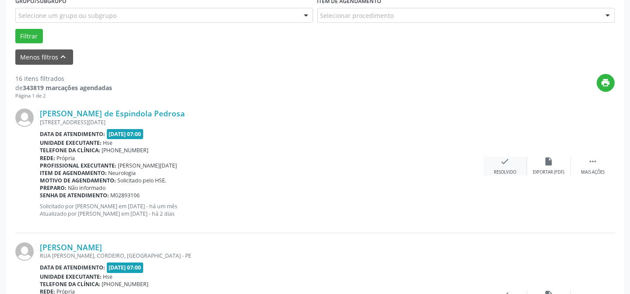
click at [513, 164] on div "check Resolvido" at bounding box center [506, 166] width 44 height 19
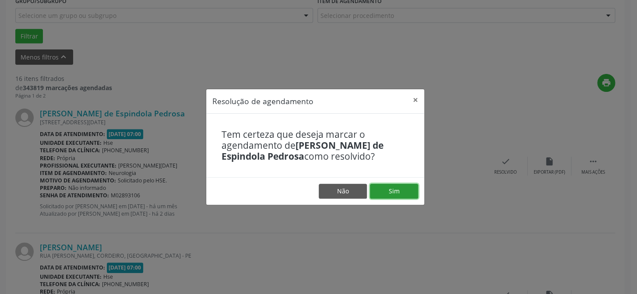
click at [404, 190] on button "Sim" at bounding box center [394, 191] width 48 height 15
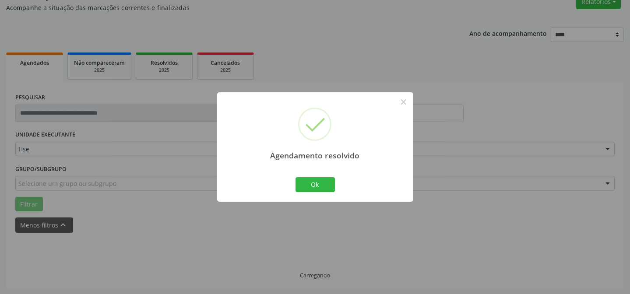
scroll to position [88, 0]
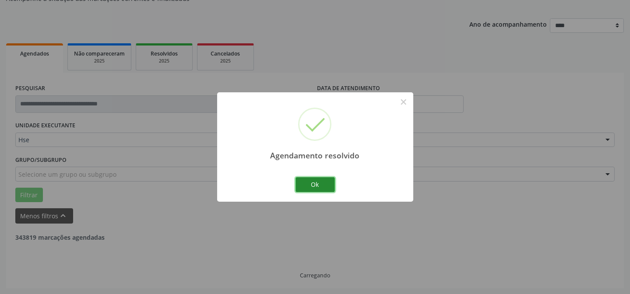
click at [307, 181] on button "Ok" at bounding box center [315, 184] width 39 height 15
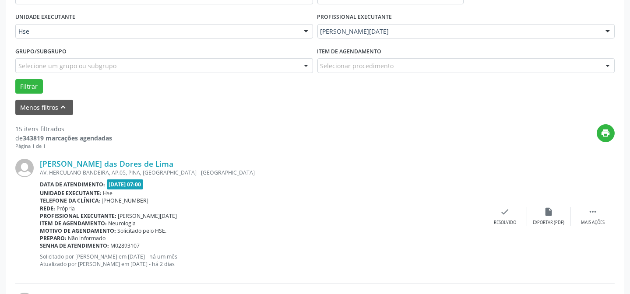
scroll to position [207, 0]
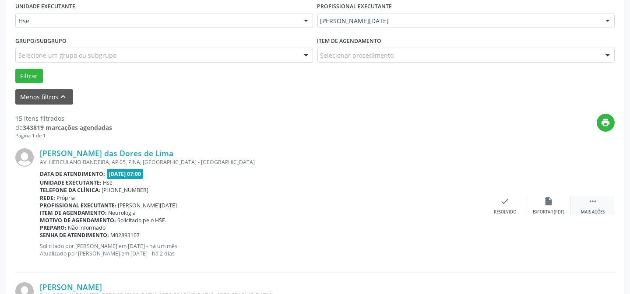
click at [596, 204] on icon "" at bounding box center [593, 202] width 10 height 10
click at [558, 206] on div "alarm_off Não compareceu" at bounding box center [549, 206] width 44 height 19
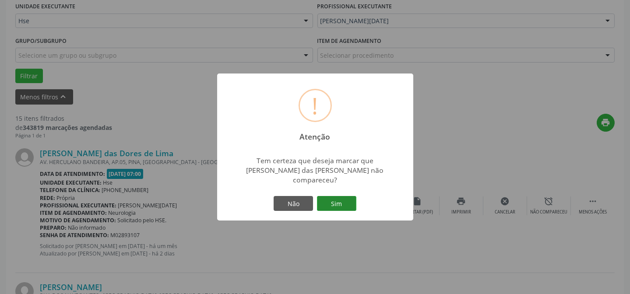
click at [347, 201] on button "Sim" at bounding box center [336, 203] width 39 height 15
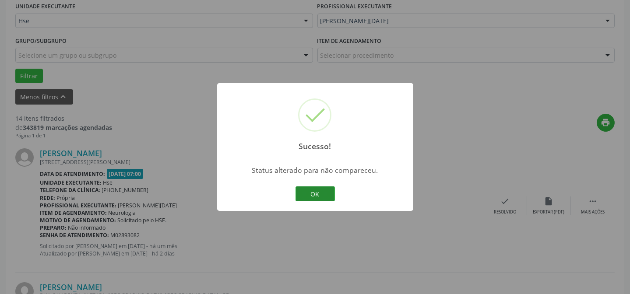
click at [313, 195] on button "OK" at bounding box center [315, 194] width 39 height 15
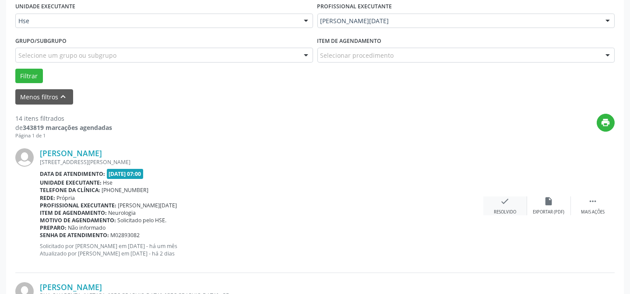
click at [510, 201] on icon "check" at bounding box center [506, 202] width 10 height 10
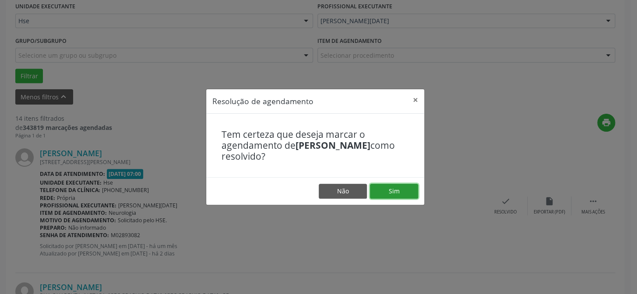
click at [404, 192] on button "Sim" at bounding box center [394, 191] width 48 height 15
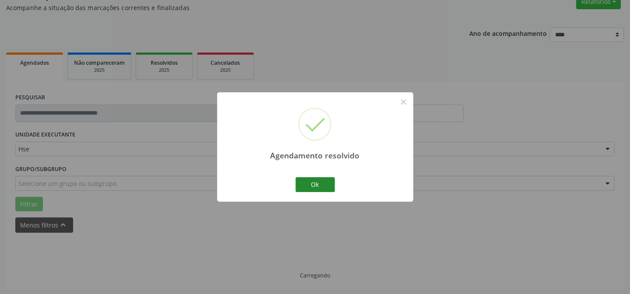
scroll to position [88, 0]
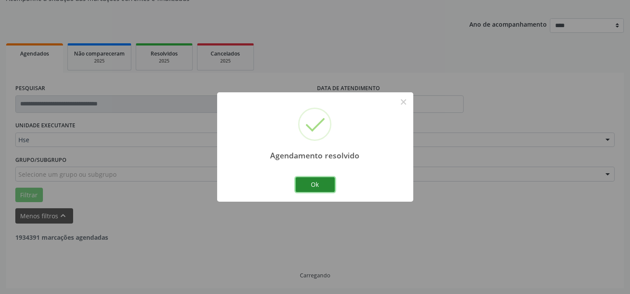
click at [326, 188] on button "Ok" at bounding box center [315, 184] width 39 height 15
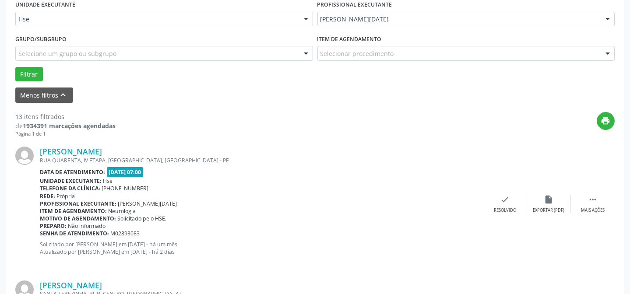
scroll to position [247, 0]
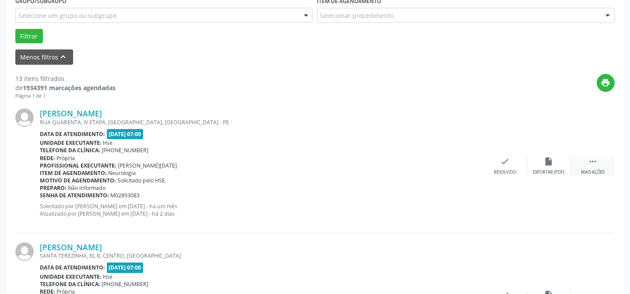
click at [589, 170] on div "Mais ações" at bounding box center [593, 173] width 24 height 6
click at [561, 171] on div "Não compareceu" at bounding box center [549, 173] width 37 height 6
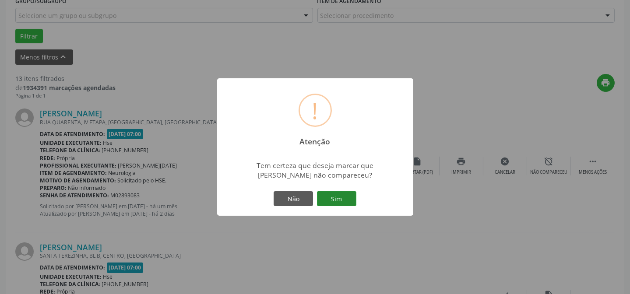
click at [347, 197] on button "Sim" at bounding box center [336, 198] width 39 height 15
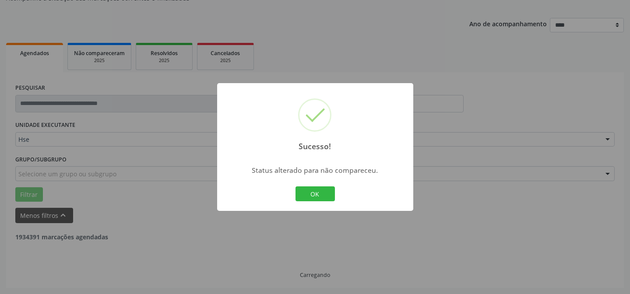
scroll to position [88, 0]
click at [315, 194] on button "OK" at bounding box center [315, 194] width 39 height 15
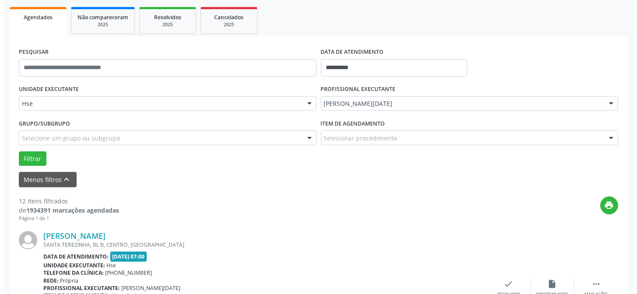
scroll to position [207, 0]
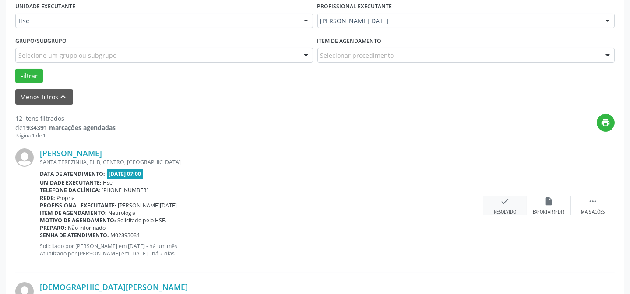
click at [511, 203] on div "check Resolvido" at bounding box center [506, 206] width 44 height 19
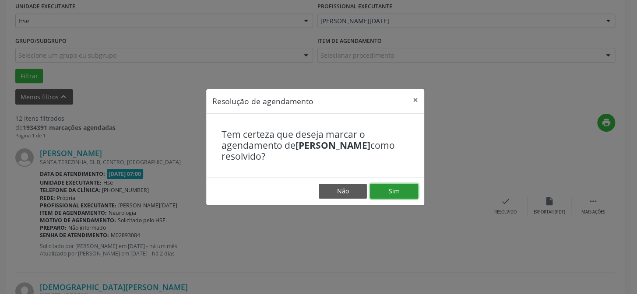
click at [414, 190] on button "Sim" at bounding box center [394, 191] width 48 height 15
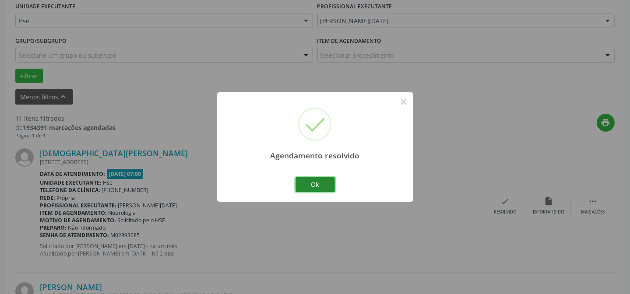
click at [314, 187] on button "Ok" at bounding box center [315, 184] width 39 height 15
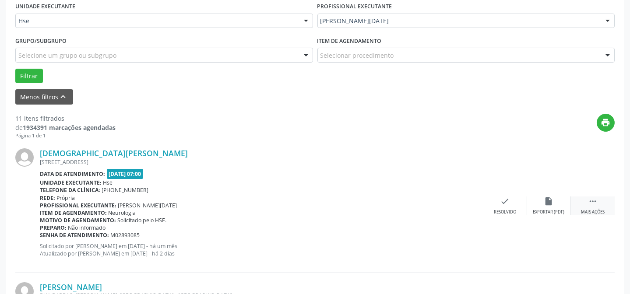
click at [593, 204] on icon "" at bounding box center [593, 202] width 10 height 10
click at [540, 197] on div "alarm_off Não compareceu" at bounding box center [549, 206] width 44 height 19
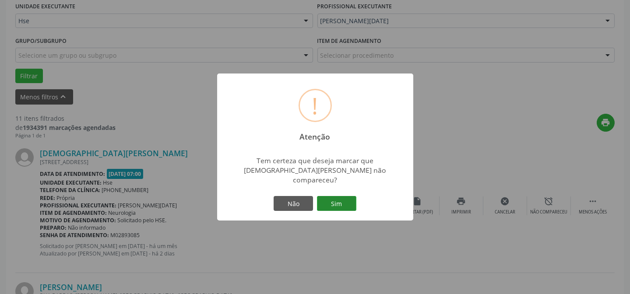
click at [335, 202] on button "Sim" at bounding box center [336, 203] width 39 height 15
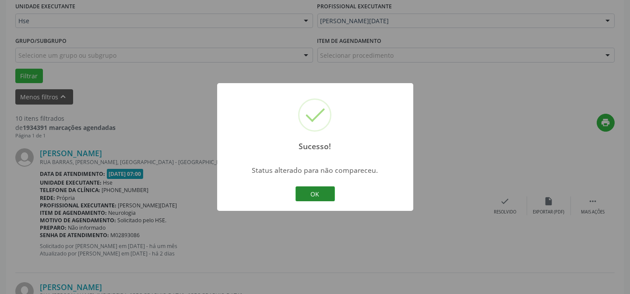
click at [327, 195] on button "OK" at bounding box center [315, 194] width 39 height 15
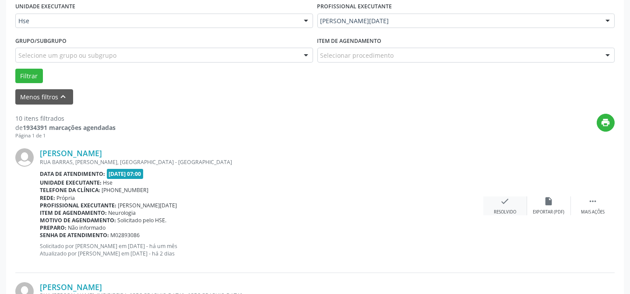
click at [504, 201] on icon "check" at bounding box center [506, 202] width 10 height 10
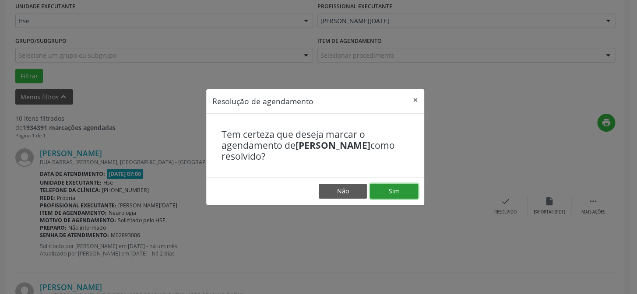
click at [394, 194] on button "Sim" at bounding box center [394, 191] width 48 height 15
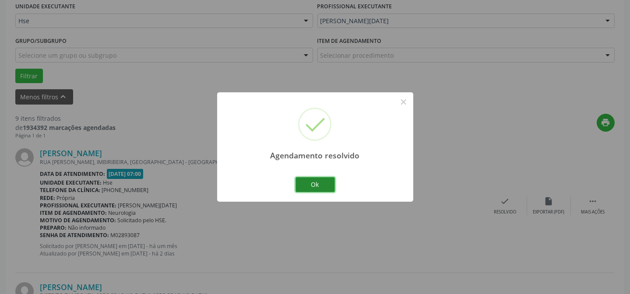
click at [325, 187] on button "Ok" at bounding box center [315, 184] width 39 height 15
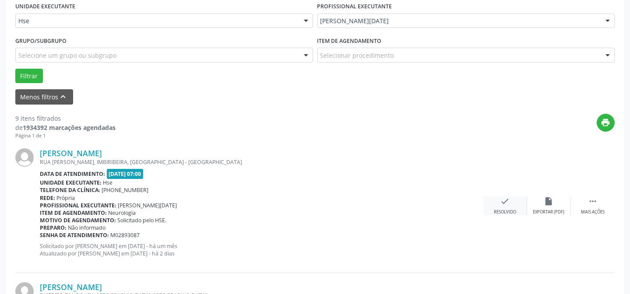
click at [507, 199] on icon "check" at bounding box center [506, 202] width 10 height 10
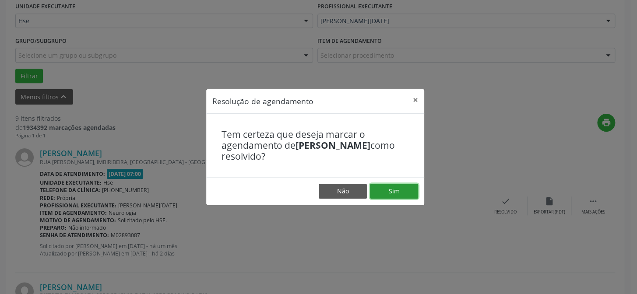
click at [397, 194] on button "Sim" at bounding box center [394, 191] width 48 height 15
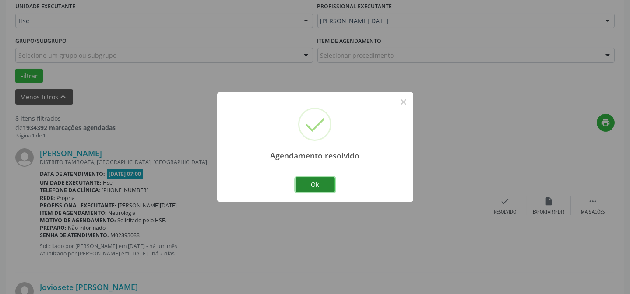
click at [326, 189] on button "Ok" at bounding box center [315, 184] width 39 height 15
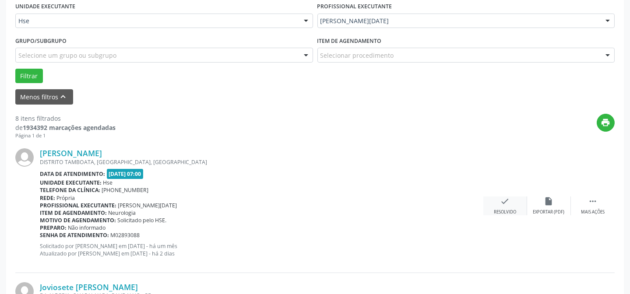
click at [501, 205] on icon "check" at bounding box center [506, 202] width 10 height 10
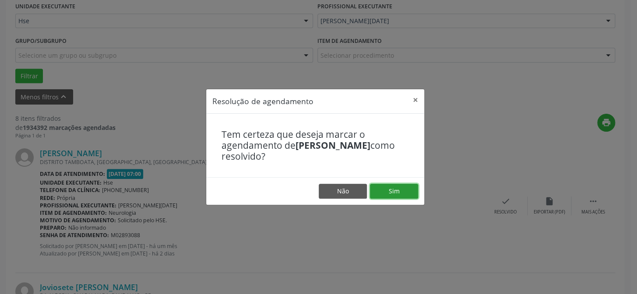
click at [386, 186] on button "Sim" at bounding box center [394, 191] width 48 height 15
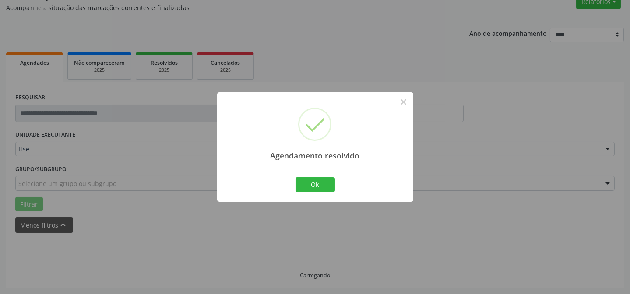
scroll to position [88, 0]
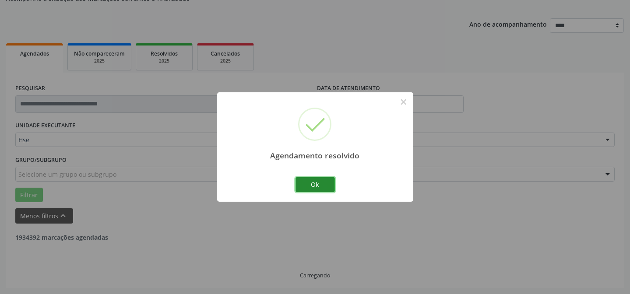
click at [322, 187] on button "Ok" at bounding box center [315, 184] width 39 height 15
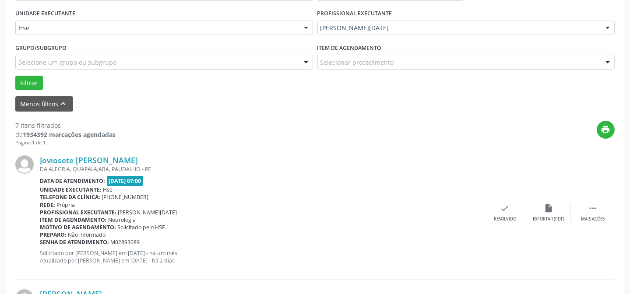
scroll to position [207, 0]
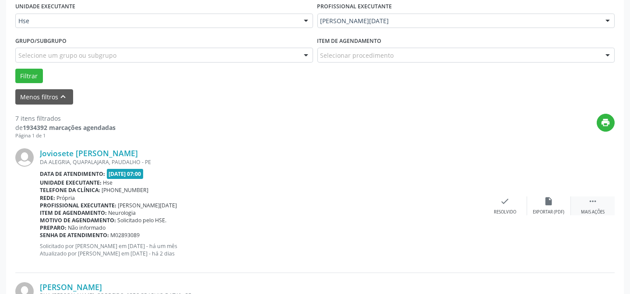
click at [587, 200] on div " Mais ações" at bounding box center [593, 206] width 44 height 19
click at [548, 211] on div "Não compareceu" at bounding box center [549, 212] width 37 height 6
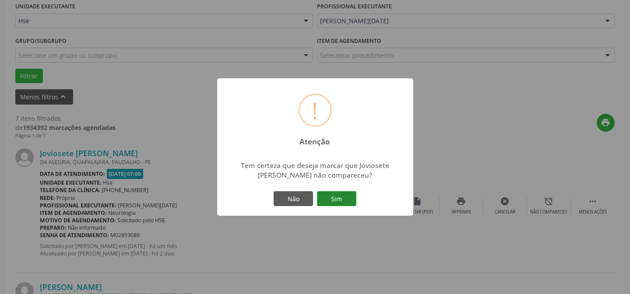
click at [329, 202] on button "Sim" at bounding box center [336, 198] width 39 height 15
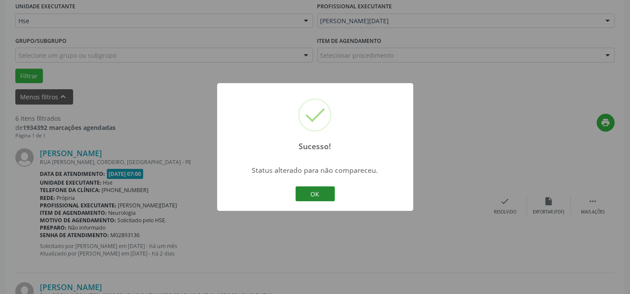
click at [322, 193] on button "OK" at bounding box center [315, 194] width 39 height 15
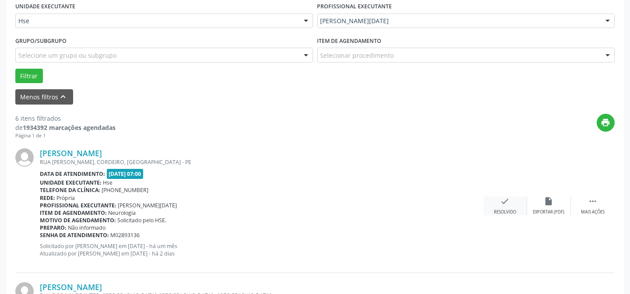
click at [510, 205] on div "check Resolvido" at bounding box center [506, 206] width 44 height 19
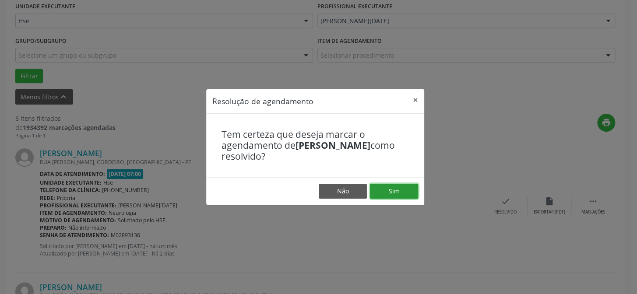
click at [403, 191] on button "Sim" at bounding box center [394, 191] width 48 height 15
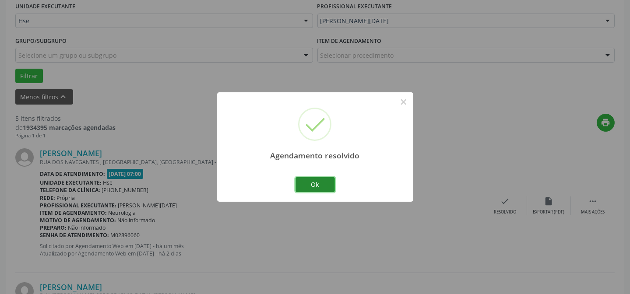
click at [322, 188] on button "Ok" at bounding box center [315, 184] width 39 height 15
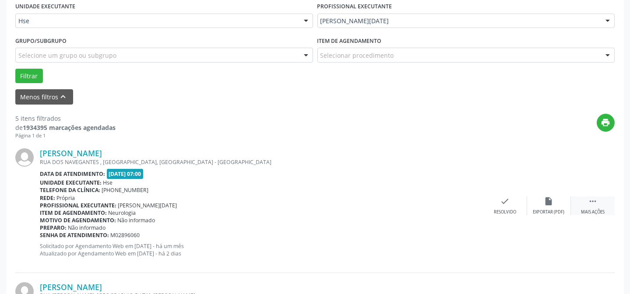
click at [596, 200] on icon "" at bounding box center [593, 202] width 10 height 10
click at [552, 203] on icon "alarm_off" at bounding box center [550, 202] width 10 height 10
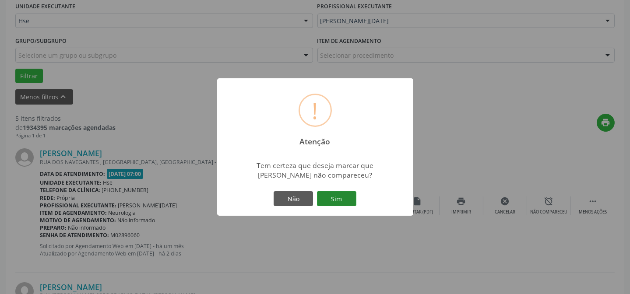
click at [342, 195] on button "Sim" at bounding box center [336, 198] width 39 height 15
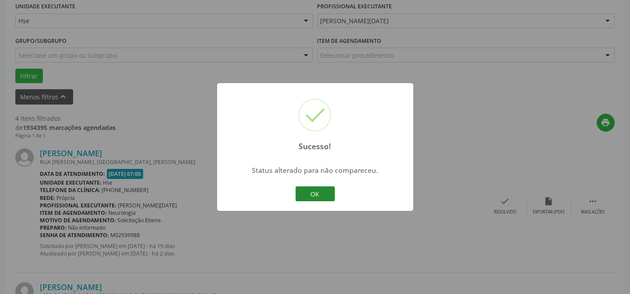
click at [319, 194] on button "OK" at bounding box center [315, 194] width 39 height 15
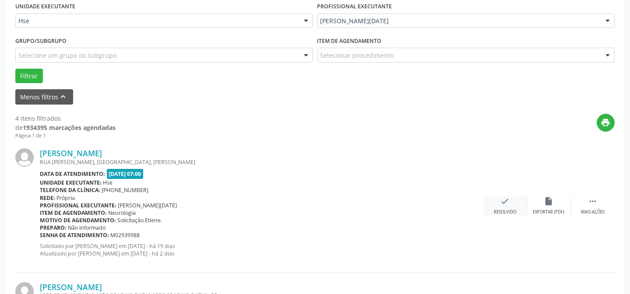
click at [509, 209] on div "Resolvido" at bounding box center [505, 212] width 22 height 6
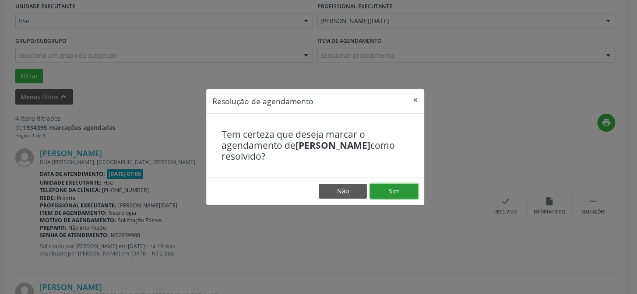
click at [385, 195] on button "Sim" at bounding box center [394, 191] width 48 height 15
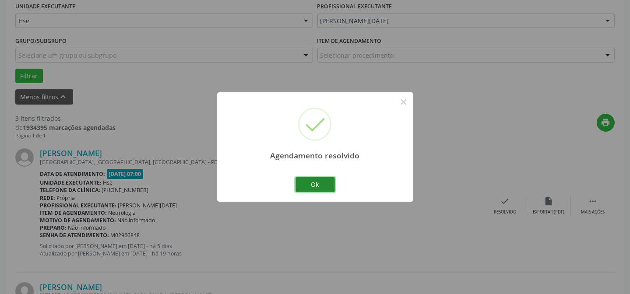
click at [310, 188] on button "Ok" at bounding box center [315, 184] width 39 height 15
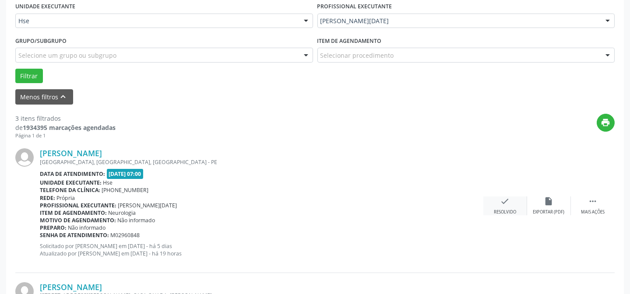
click at [502, 206] on div "check Resolvido" at bounding box center [506, 206] width 44 height 19
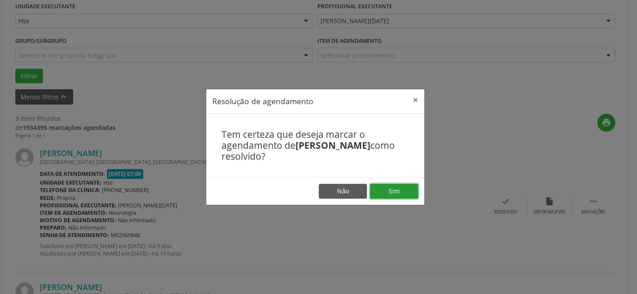
click at [389, 189] on button "Sim" at bounding box center [394, 191] width 48 height 15
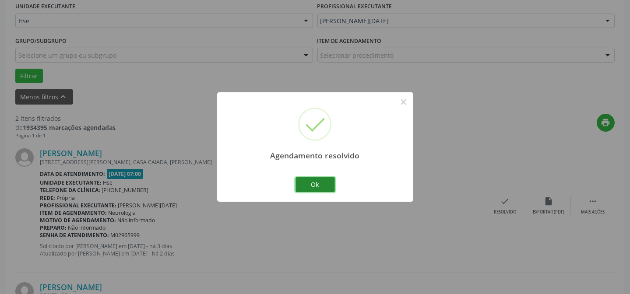
click at [308, 183] on button "Ok" at bounding box center [315, 184] width 39 height 15
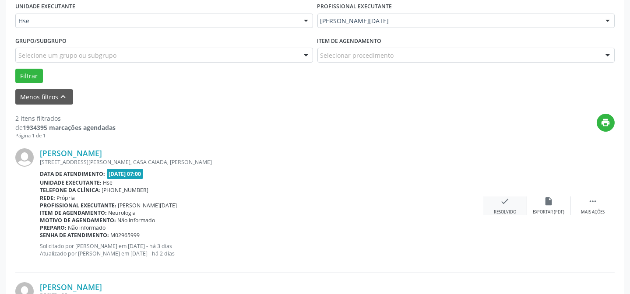
click at [509, 208] on div "check Resolvido" at bounding box center [506, 206] width 44 height 19
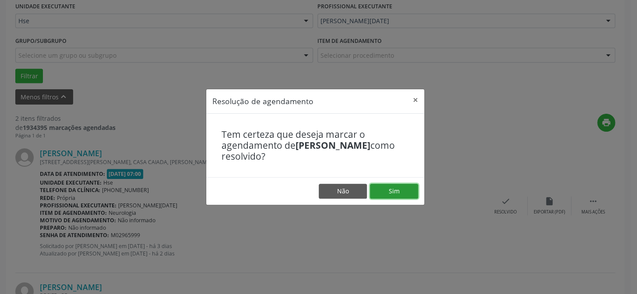
click at [397, 193] on button "Sim" at bounding box center [394, 191] width 48 height 15
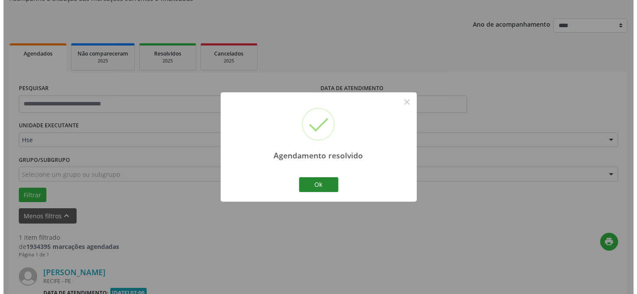
scroll to position [200, 0]
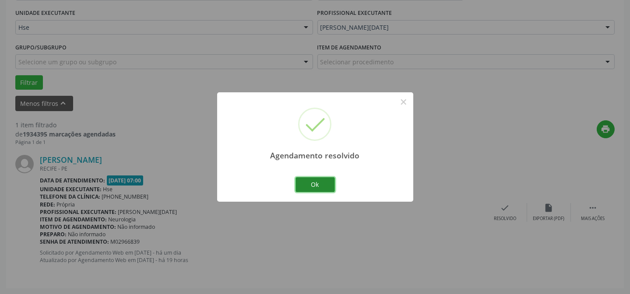
click at [329, 183] on button "Ok" at bounding box center [315, 184] width 39 height 15
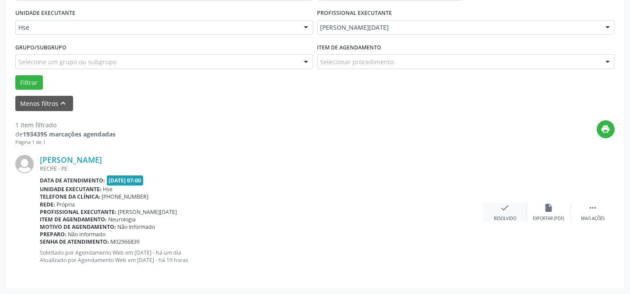
click at [510, 213] on div "check Resolvido" at bounding box center [506, 212] width 44 height 19
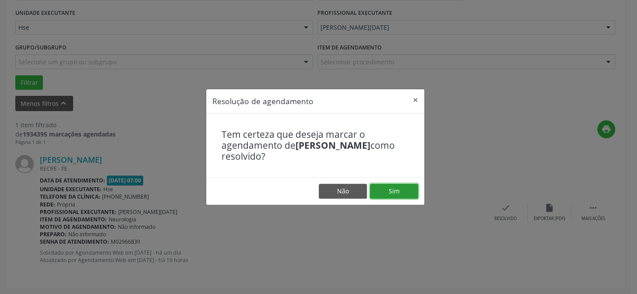
click at [400, 189] on button "Sim" at bounding box center [394, 191] width 48 height 15
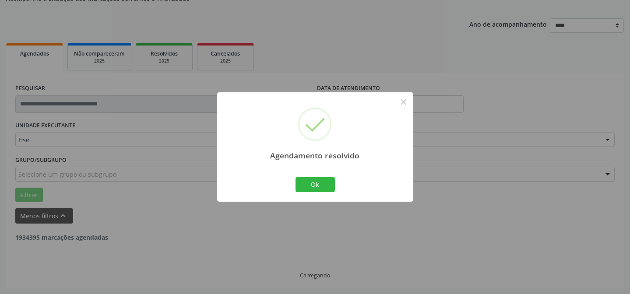
scroll to position [59, 0]
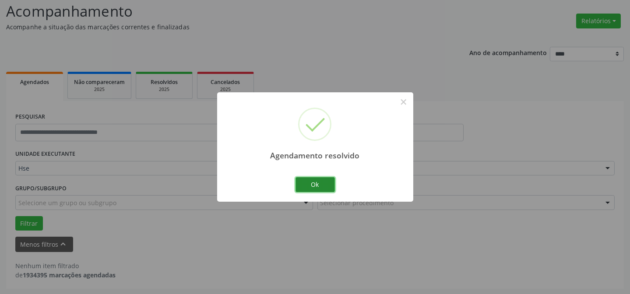
click at [329, 184] on button "Ok" at bounding box center [315, 184] width 39 height 15
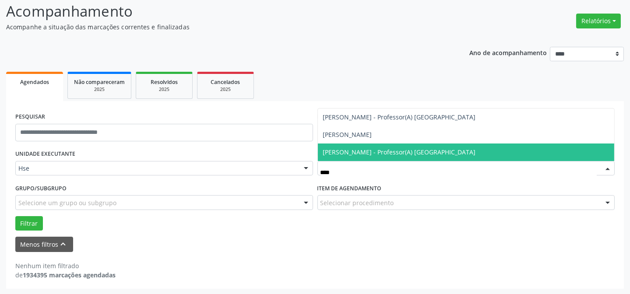
scroll to position [0, 0]
type input "*****"
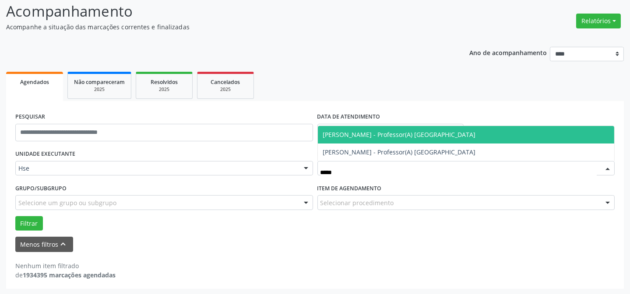
click at [389, 131] on span "[PERSON_NAME] - Professor(A) [GEOGRAPHIC_DATA]" at bounding box center [399, 135] width 153 height 8
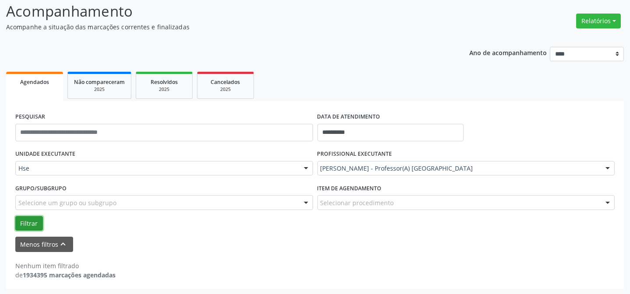
click at [26, 219] on button "Filtrar" at bounding box center [29, 223] width 28 height 15
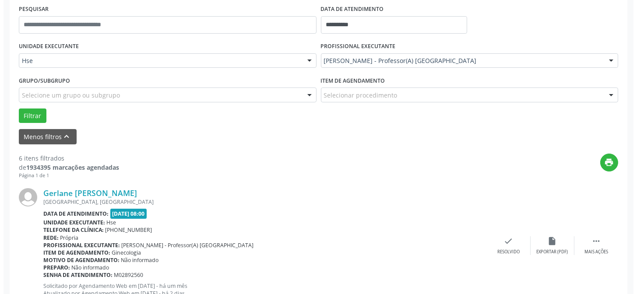
scroll to position [207, 0]
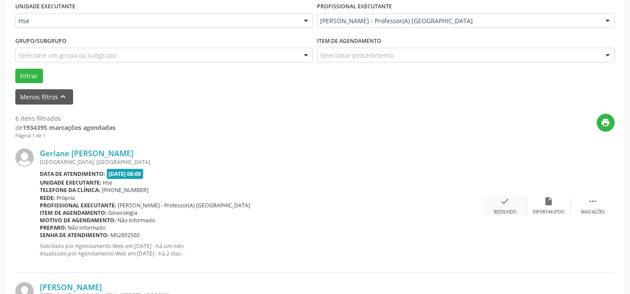
click at [499, 205] on div "check Resolvido" at bounding box center [506, 206] width 44 height 19
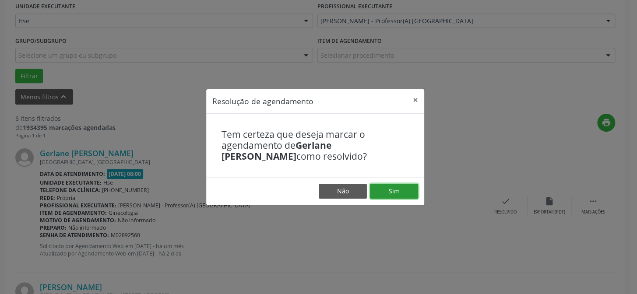
click at [393, 184] on button "Sim" at bounding box center [394, 191] width 48 height 15
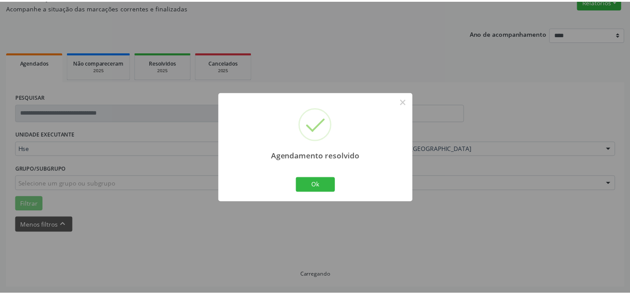
scroll to position [78, 0]
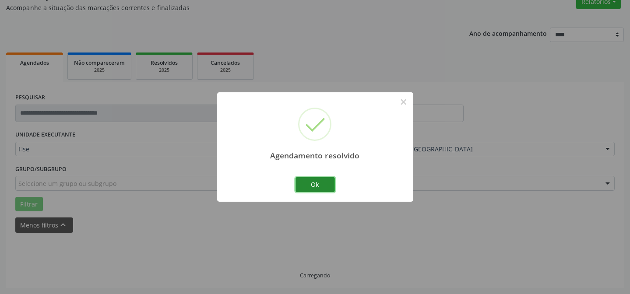
click at [329, 190] on button "Ok" at bounding box center [315, 184] width 39 height 15
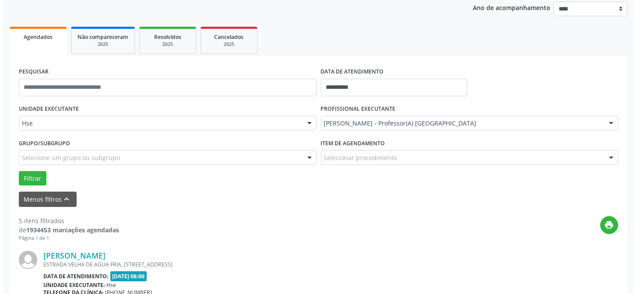
scroll to position [158, 0]
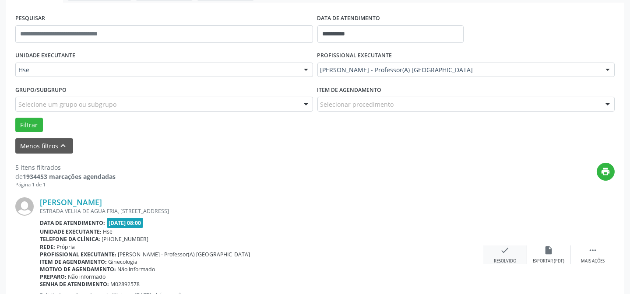
click at [504, 251] on icon "check" at bounding box center [506, 251] width 10 height 10
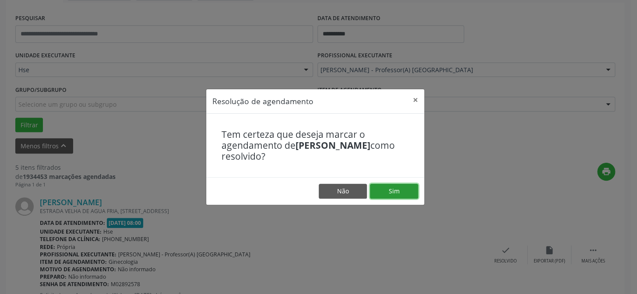
click at [409, 195] on button "Sim" at bounding box center [394, 191] width 48 height 15
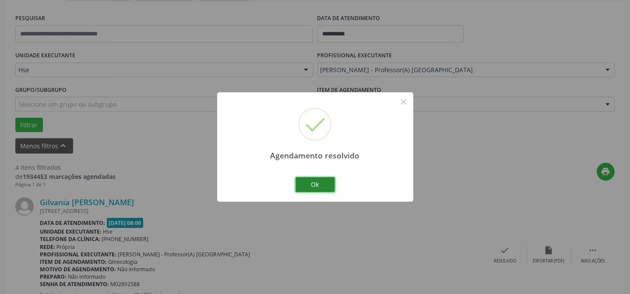
click at [311, 187] on button "Ok" at bounding box center [315, 184] width 39 height 15
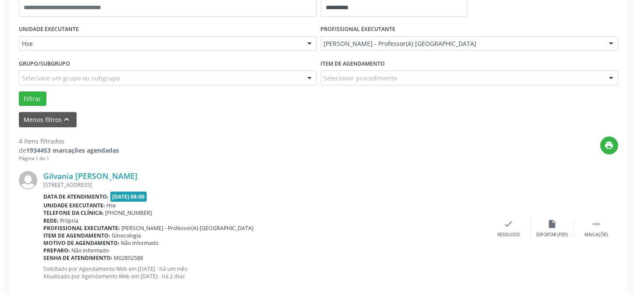
scroll to position [198, 0]
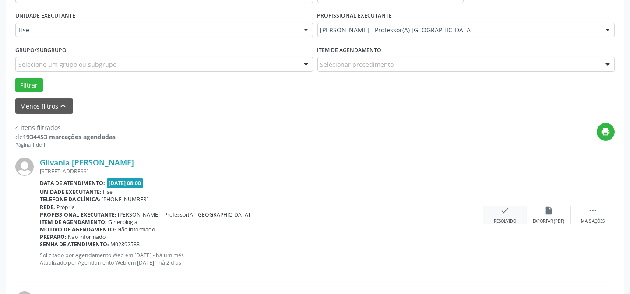
click at [512, 216] on div "check Resolvido" at bounding box center [506, 215] width 44 height 19
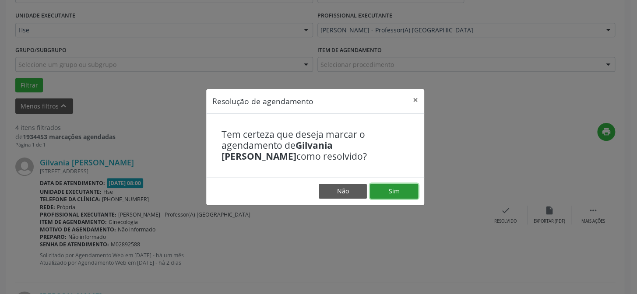
click at [394, 189] on button "Sim" at bounding box center [394, 191] width 48 height 15
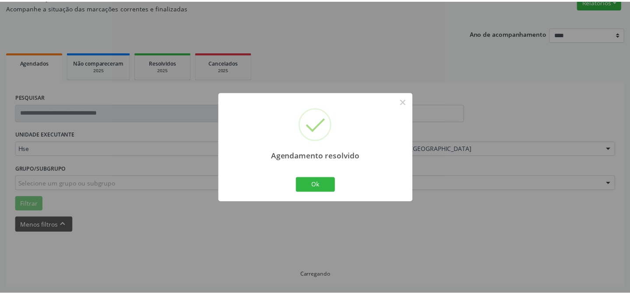
scroll to position [78, 0]
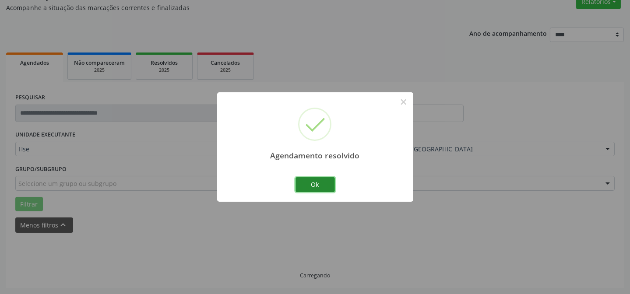
click at [318, 188] on button "Ok" at bounding box center [315, 184] width 39 height 15
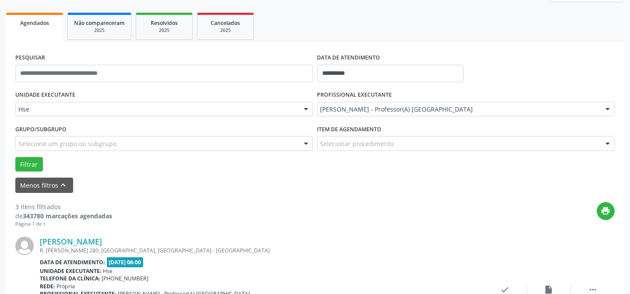
scroll to position [158, 0]
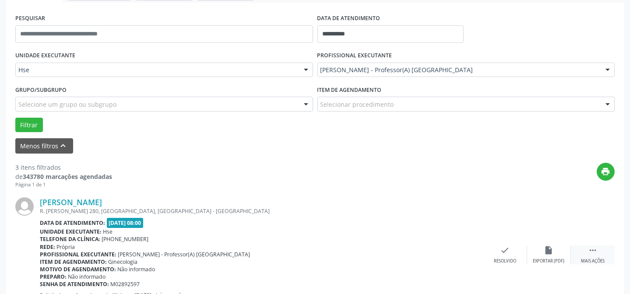
click at [595, 253] on icon "" at bounding box center [593, 251] width 10 height 10
click at [553, 256] on div "alarm_off Não compareceu" at bounding box center [549, 255] width 44 height 19
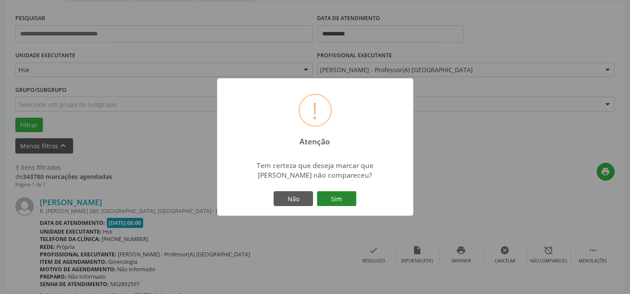
drag, startPoint x: 355, startPoint y: 198, endPoint x: 350, endPoint y: 198, distance: 4.4
click at [353, 198] on div "Não Sim" at bounding box center [315, 199] width 87 height 18
click at [348, 198] on button "Sim" at bounding box center [336, 198] width 39 height 15
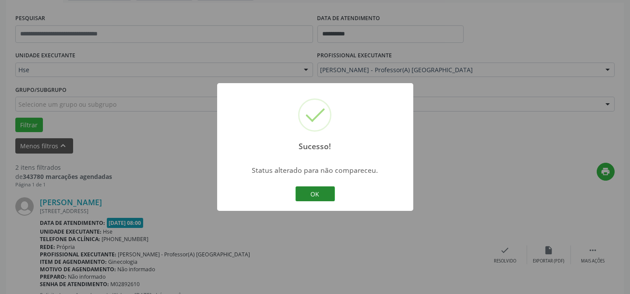
click at [308, 190] on button "OK" at bounding box center [315, 194] width 39 height 15
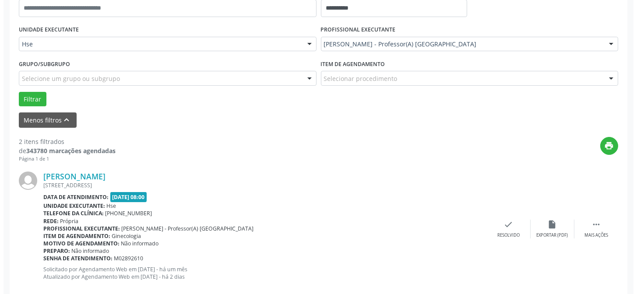
scroll to position [198, 0]
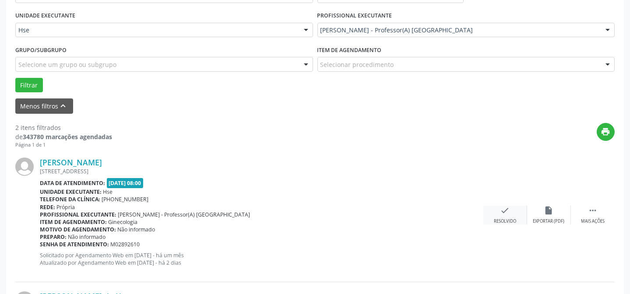
click at [504, 208] on icon "check" at bounding box center [506, 211] width 10 height 10
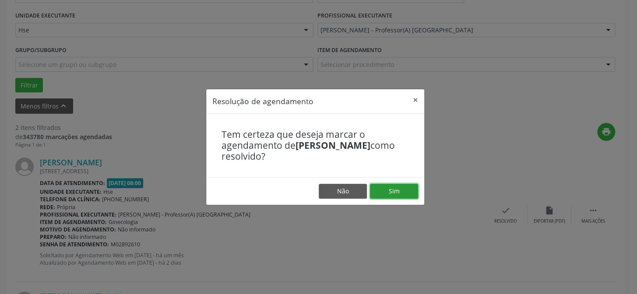
click at [383, 186] on button "Sim" at bounding box center [394, 191] width 48 height 15
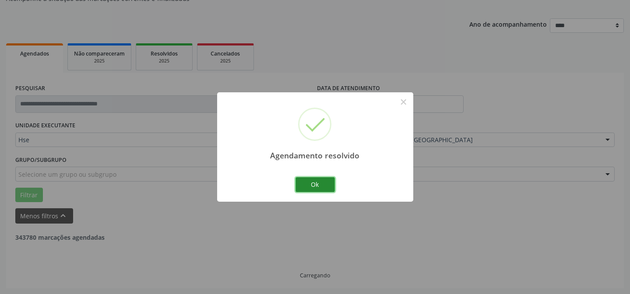
click at [316, 178] on button "Ok" at bounding box center [315, 184] width 39 height 15
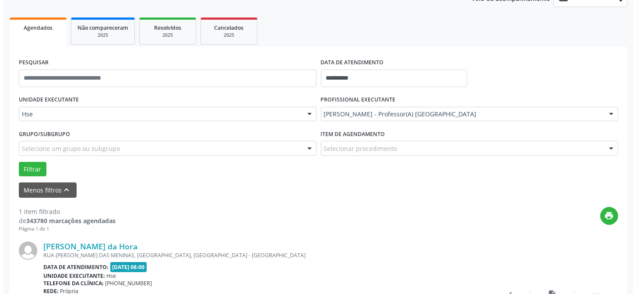
scroll to position [127, 0]
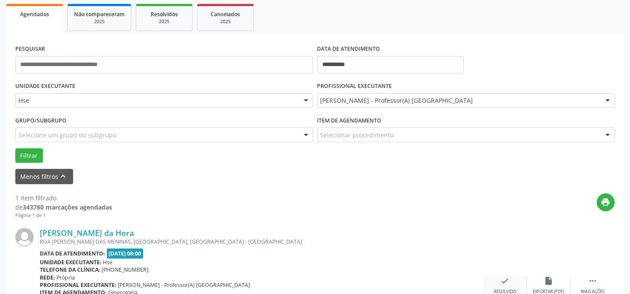
click at [496, 283] on div "check Resolvido" at bounding box center [506, 285] width 44 height 19
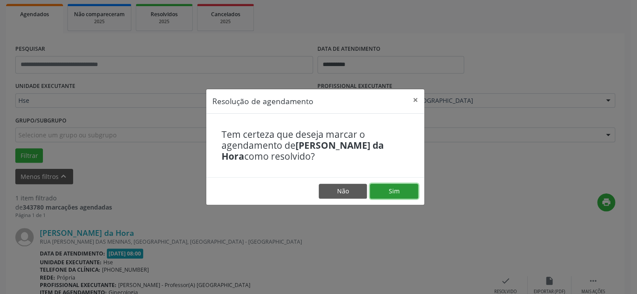
click at [415, 194] on button "Sim" at bounding box center [394, 191] width 48 height 15
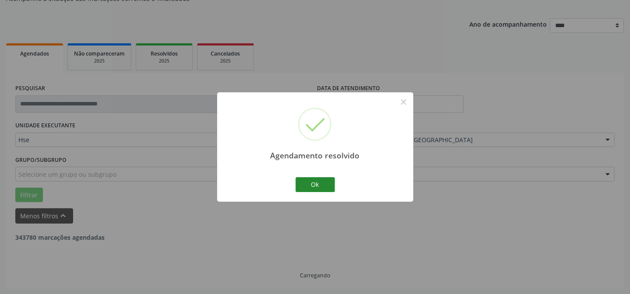
scroll to position [59, 0]
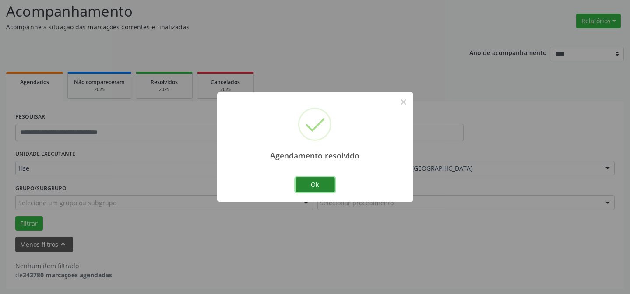
click at [330, 183] on button "Ok" at bounding box center [315, 184] width 39 height 15
